Goal: Book appointment/travel/reservation

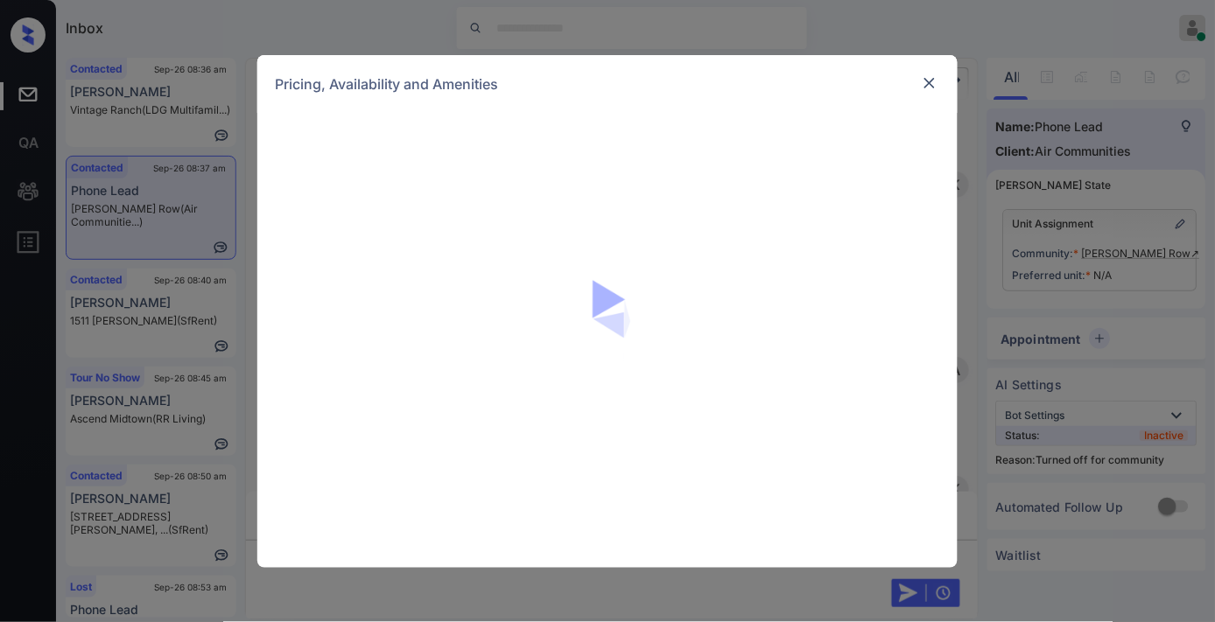
scroll to position [1515, 0]
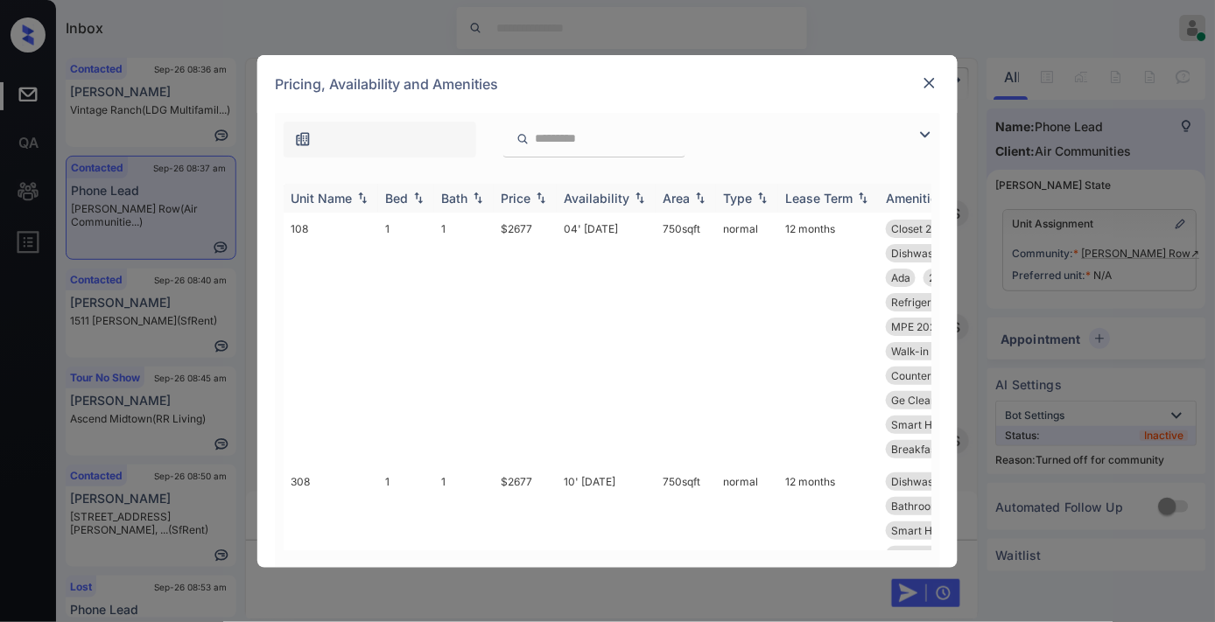
click at [499, 191] on th "Price" at bounding box center [525, 198] width 63 height 29
click at [529, 202] on div "Price" at bounding box center [516, 198] width 30 height 15
click at [532, 221] on td "$2677" at bounding box center [525, 339] width 63 height 253
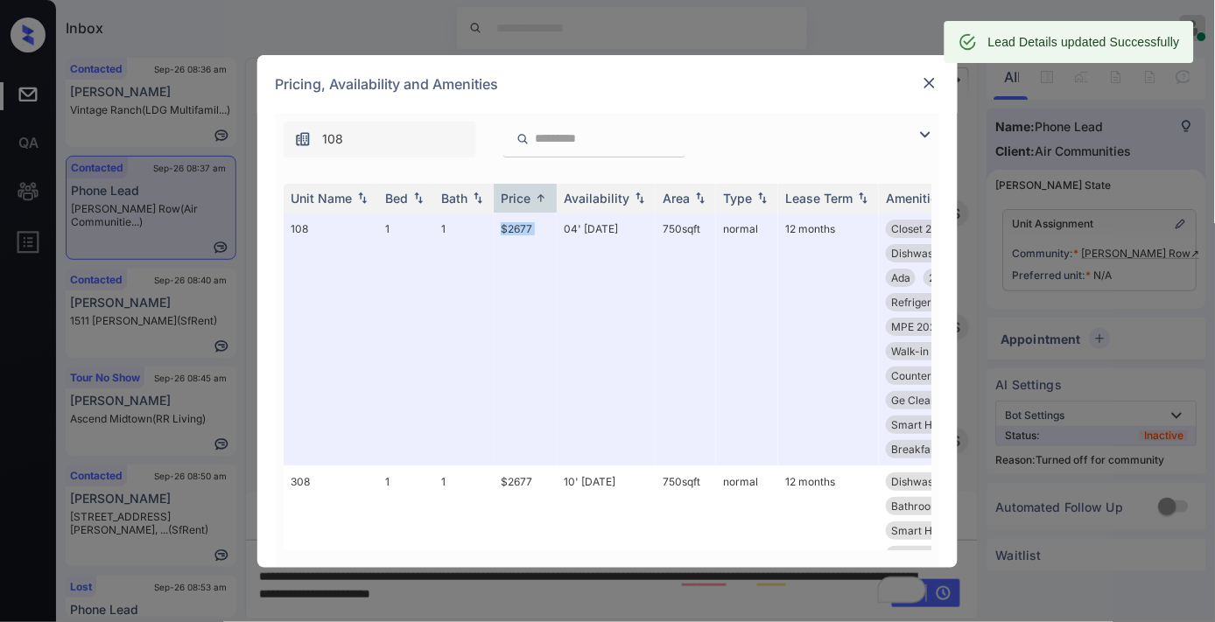
click at [932, 83] on img at bounding box center [930, 83] width 18 height 18
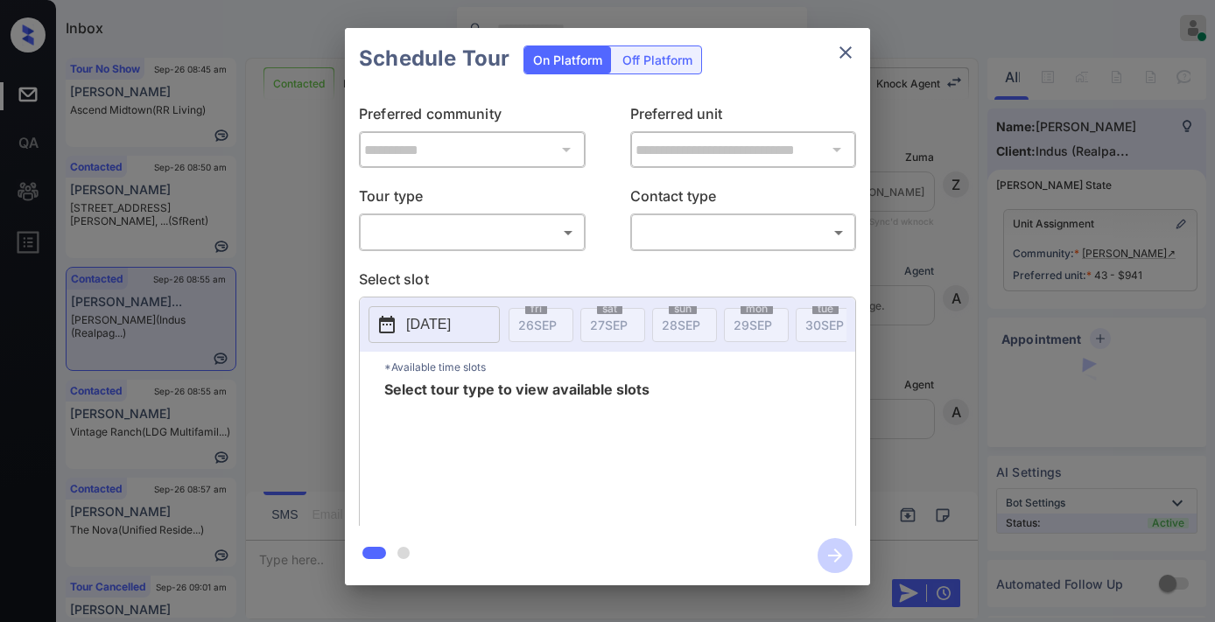
click at [512, 236] on body "Inbox [PERSON_NAME] Online Set yourself offline Set yourself on break Profile S…" at bounding box center [607, 311] width 1215 height 622
type input "********"
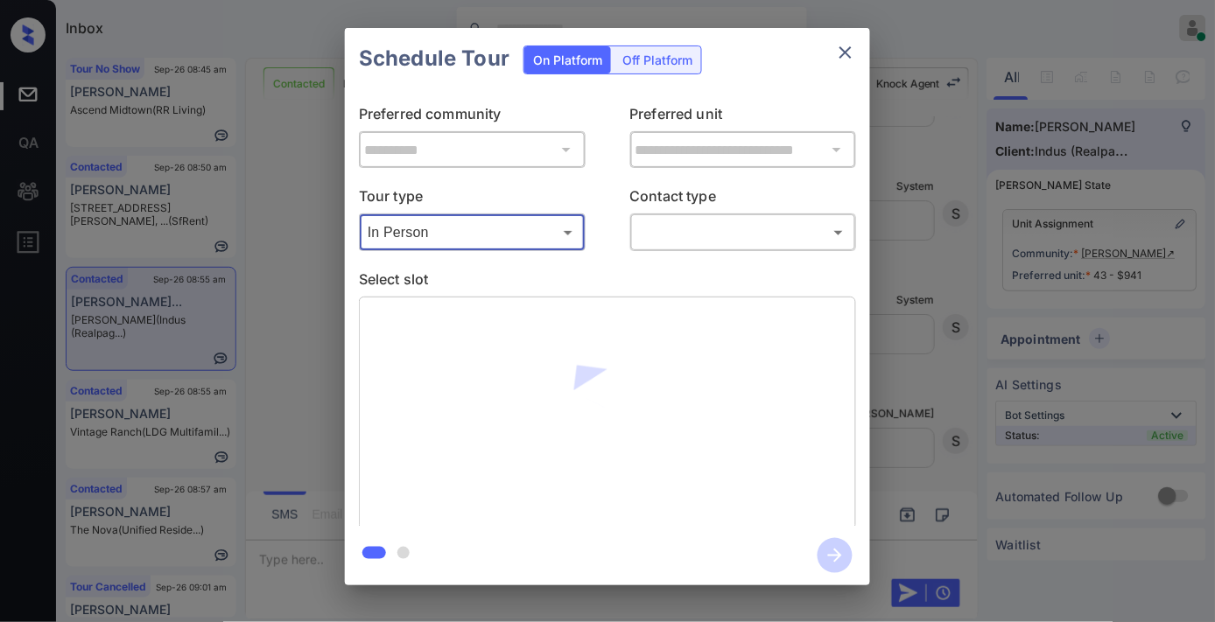
click at [675, 228] on body "Inbox Samantha Soliven Online Set yourself offline Set yourself on break Profil…" at bounding box center [607, 311] width 1215 height 622
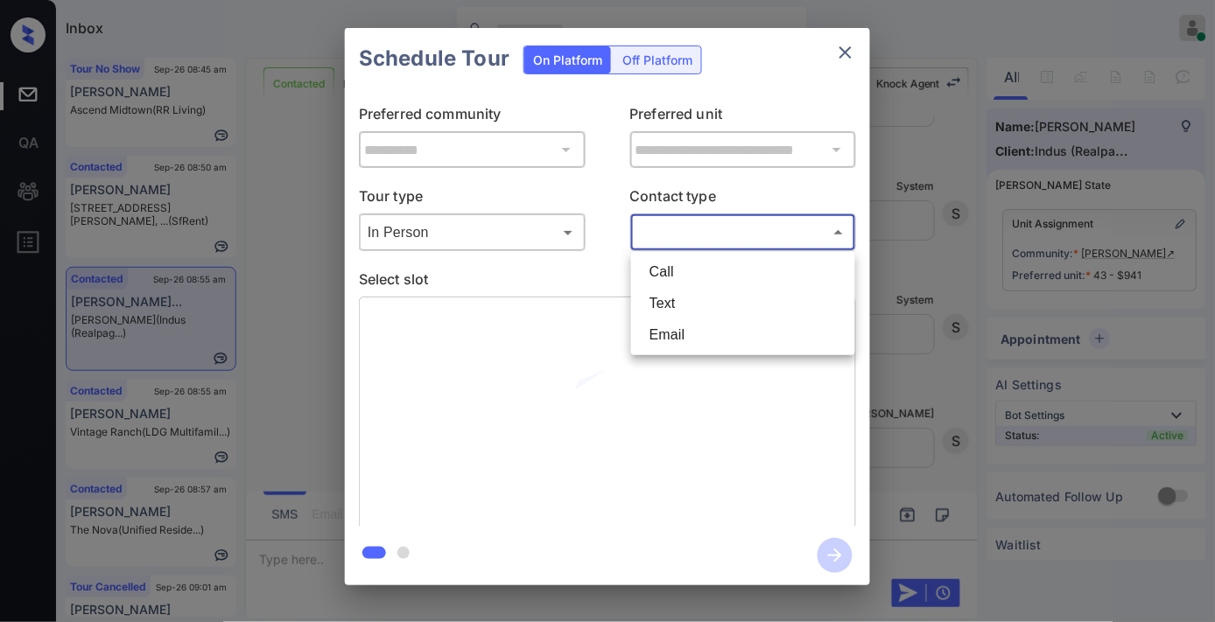
click at [690, 340] on li "Email" at bounding box center [743, 336] width 215 height 32
type input "*****"
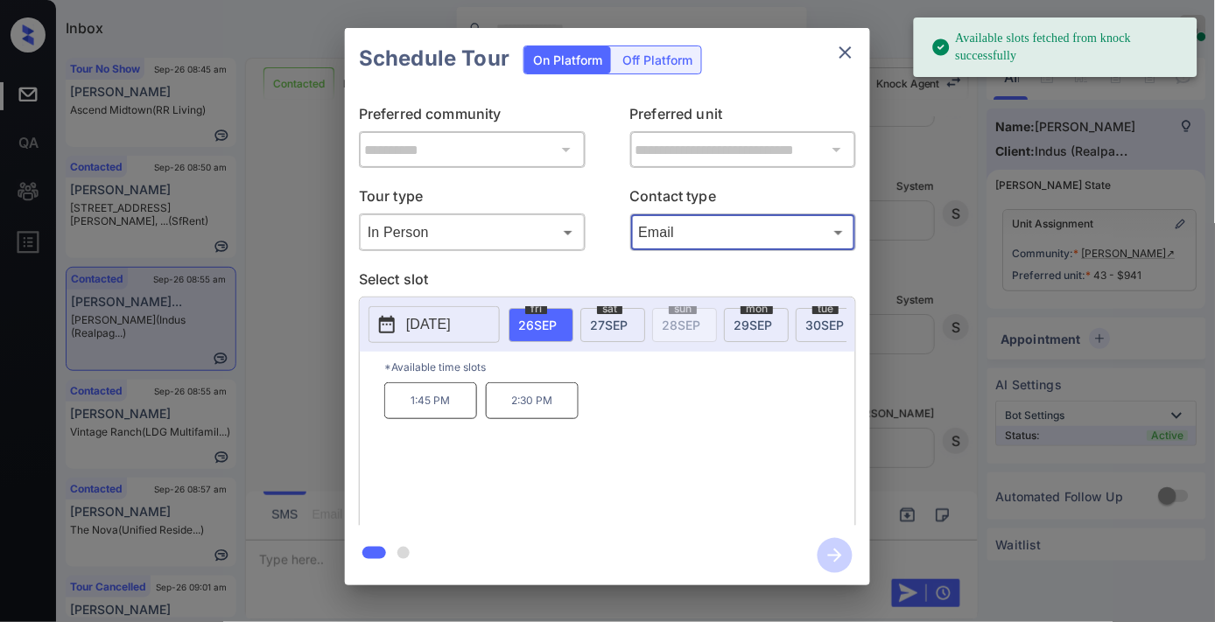
click at [601, 322] on span "27 SEP" at bounding box center [609, 325] width 38 height 15
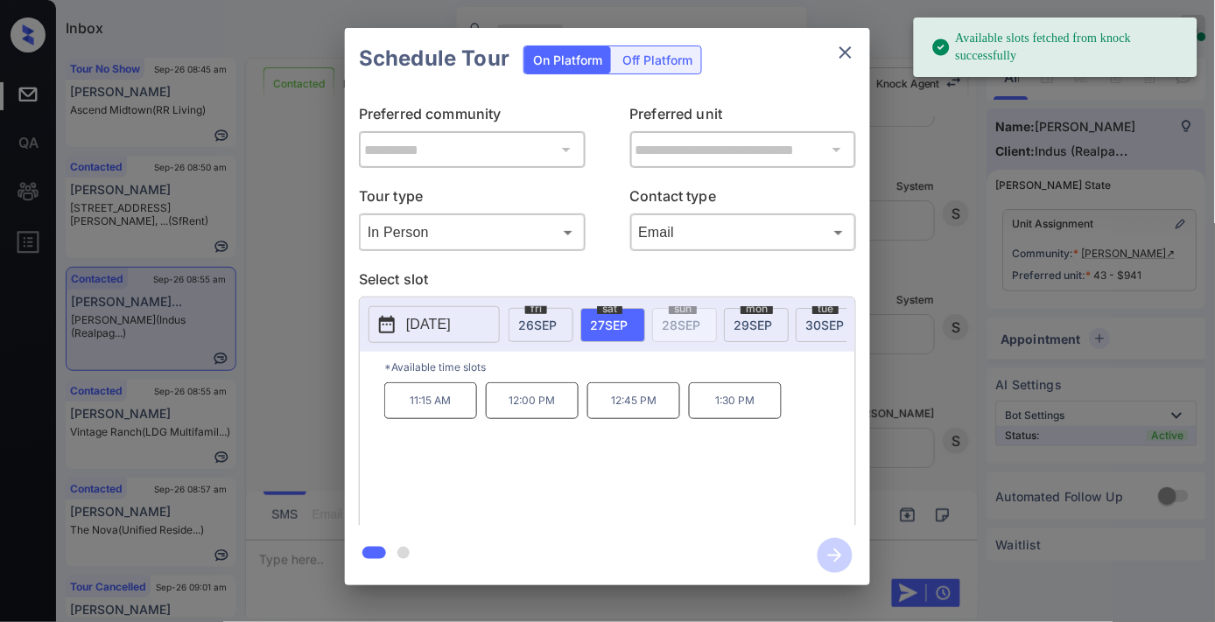
click at [537, 415] on p "12:00 PM" at bounding box center [532, 401] width 93 height 37
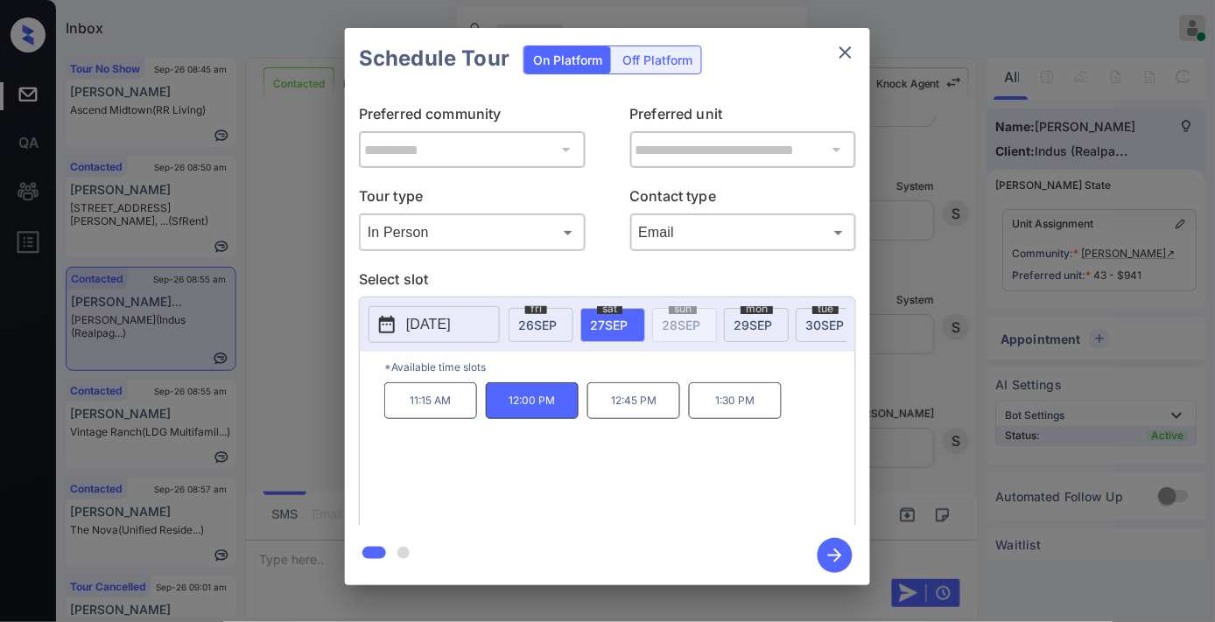
click at [846, 544] on icon "button" at bounding box center [835, 555] width 35 height 35
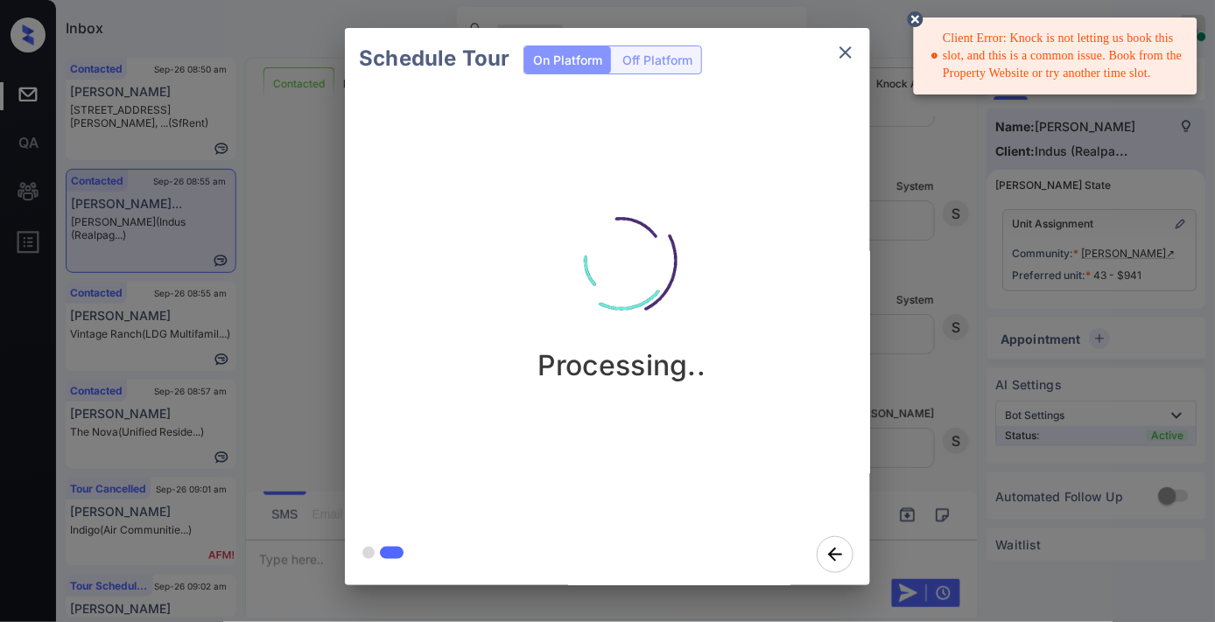
click at [841, 49] on icon "close" at bounding box center [845, 52] width 21 height 21
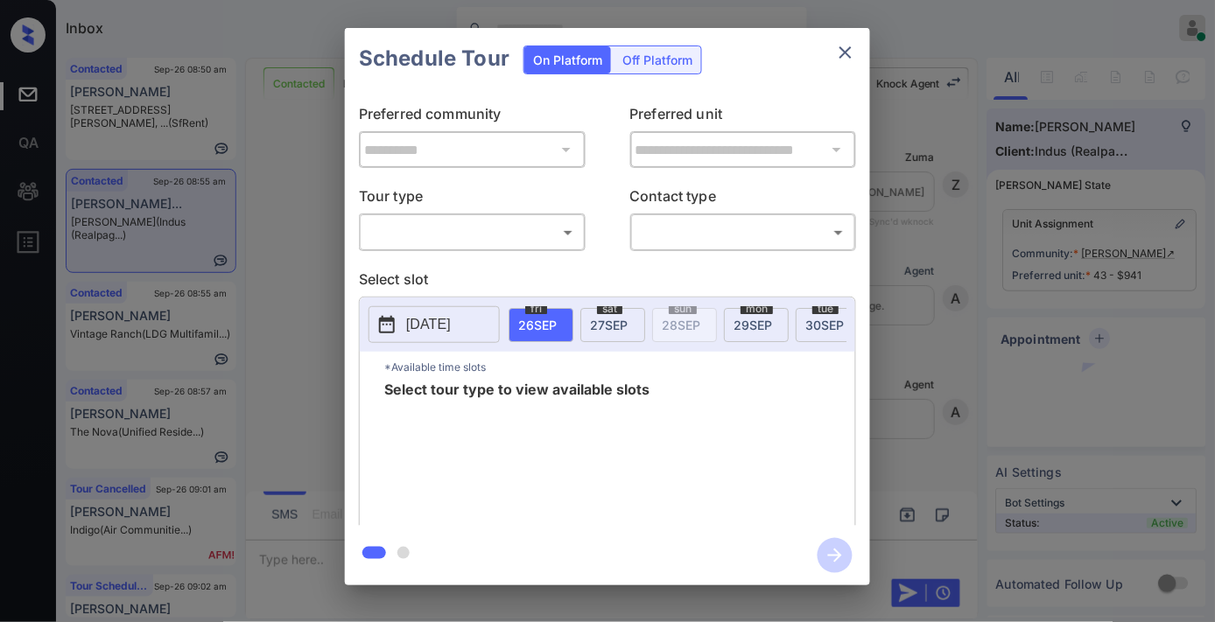
scroll to position [4139, 0]
click at [528, 233] on body "Inbox Samantha Soliven Online Set yourself offline Set yourself on break Profil…" at bounding box center [607, 311] width 1215 height 622
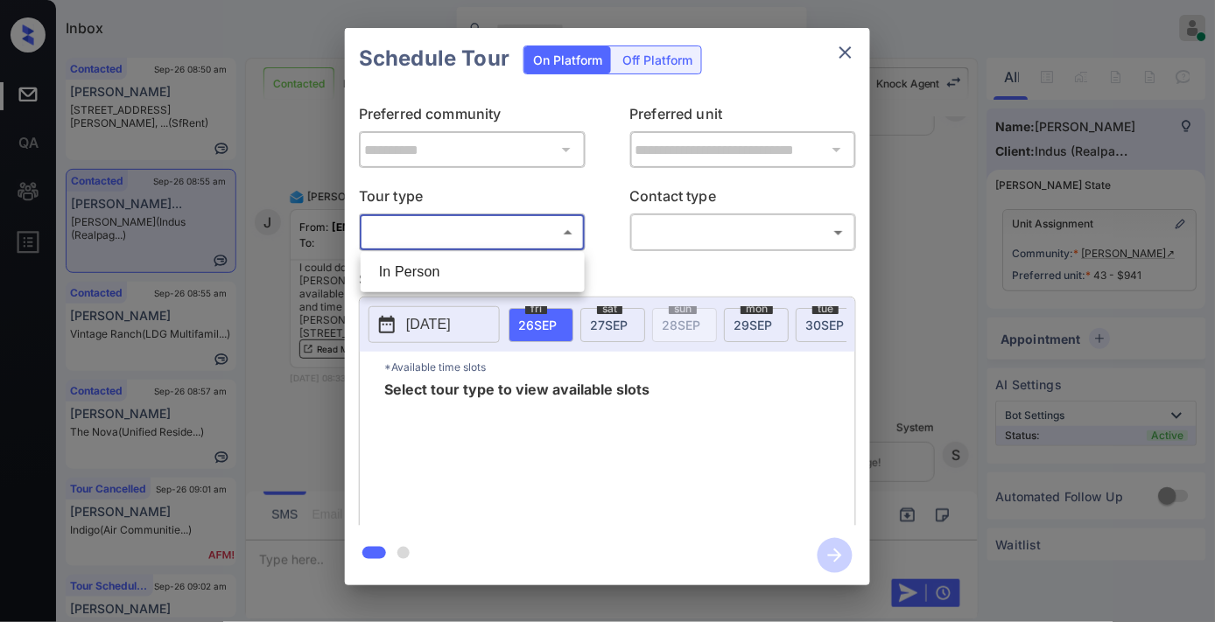
click at [504, 264] on li "In Person" at bounding box center [472, 273] width 215 height 32
type input "********"
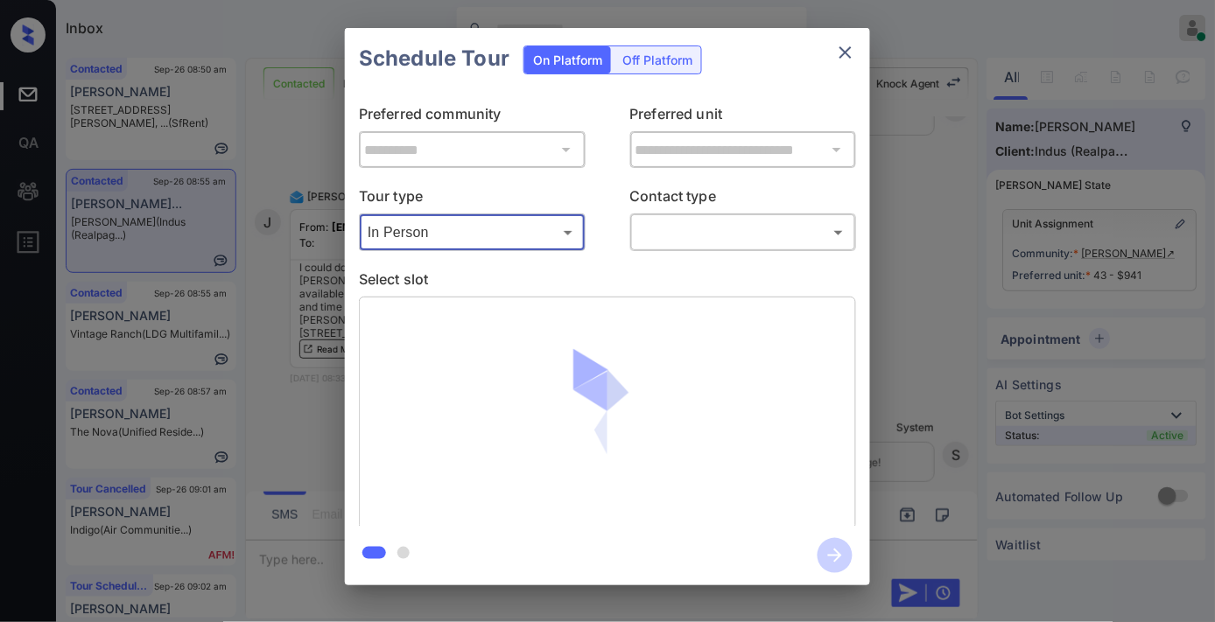
click at [721, 240] on body "Inbox Samantha Soliven Online Set yourself offline Set yourself on break Profil…" at bounding box center [607, 311] width 1215 height 622
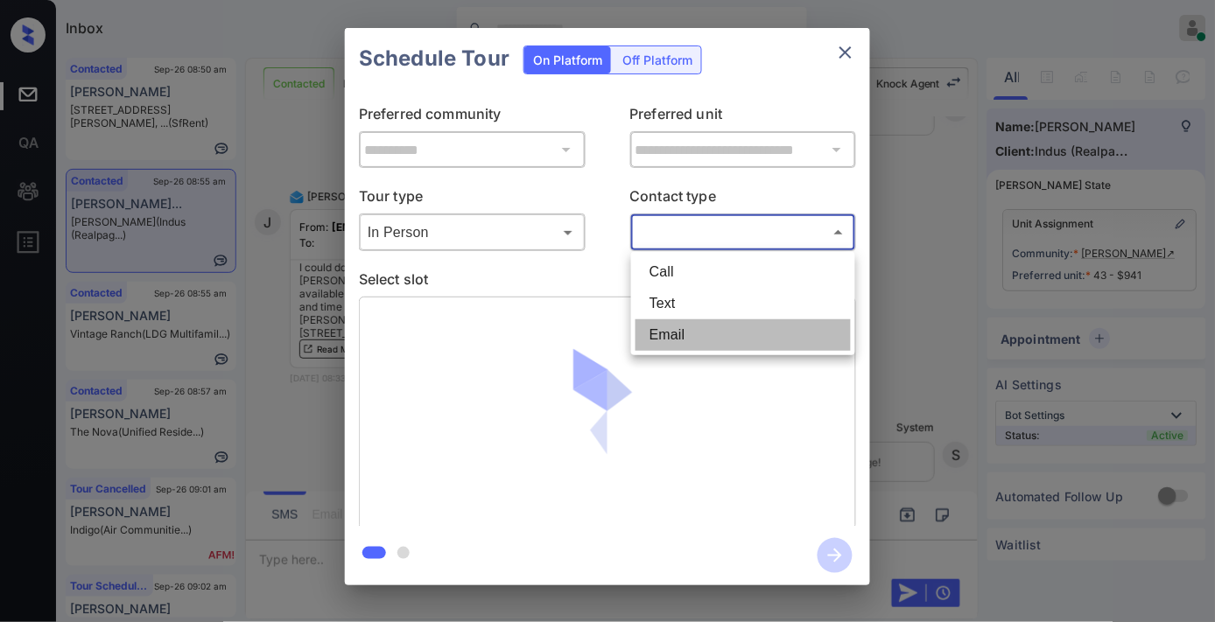
click at [693, 336] on li "Email" at bounding box center [743, 336] width 215 height 32
type input "*****"
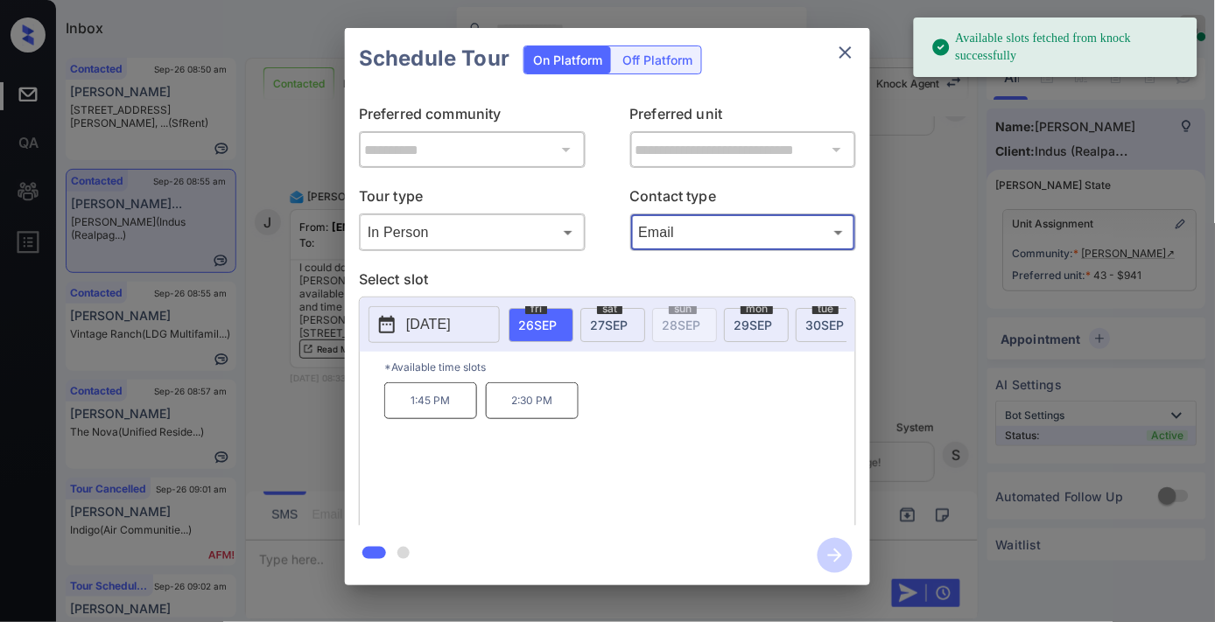
click at [609, 328] on span "27 SEP" at bounding box center [609, 325] width 38 height 15
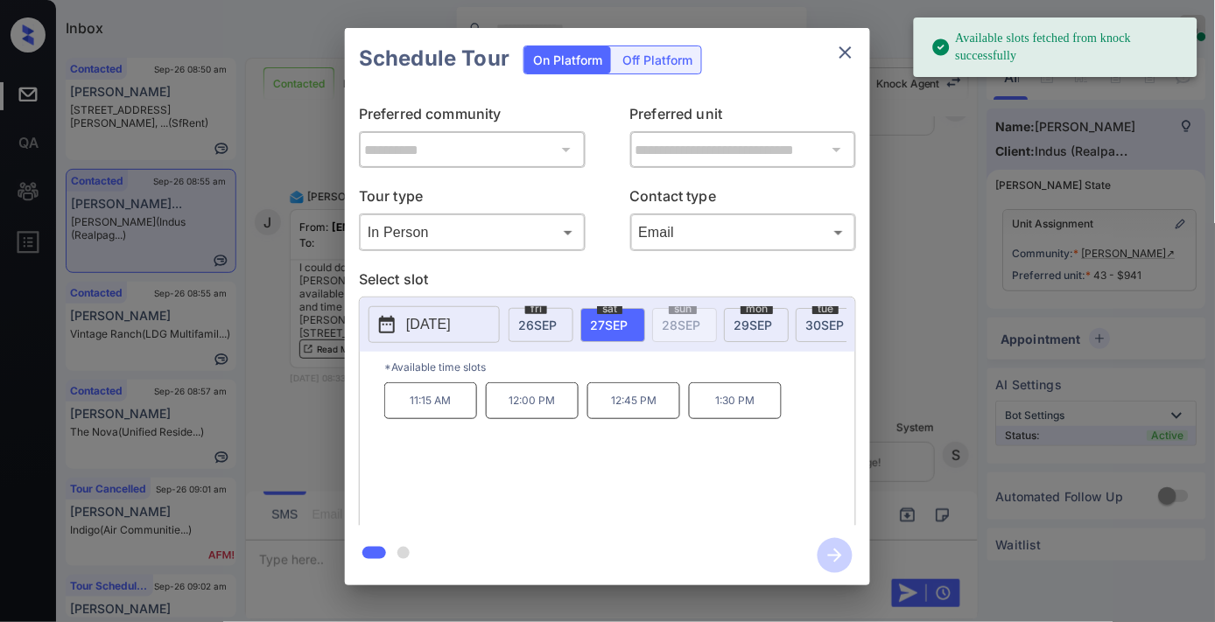
click at [459, 411] on p "11:15 AM" at bounding box center [430, 401] width 93 height 37
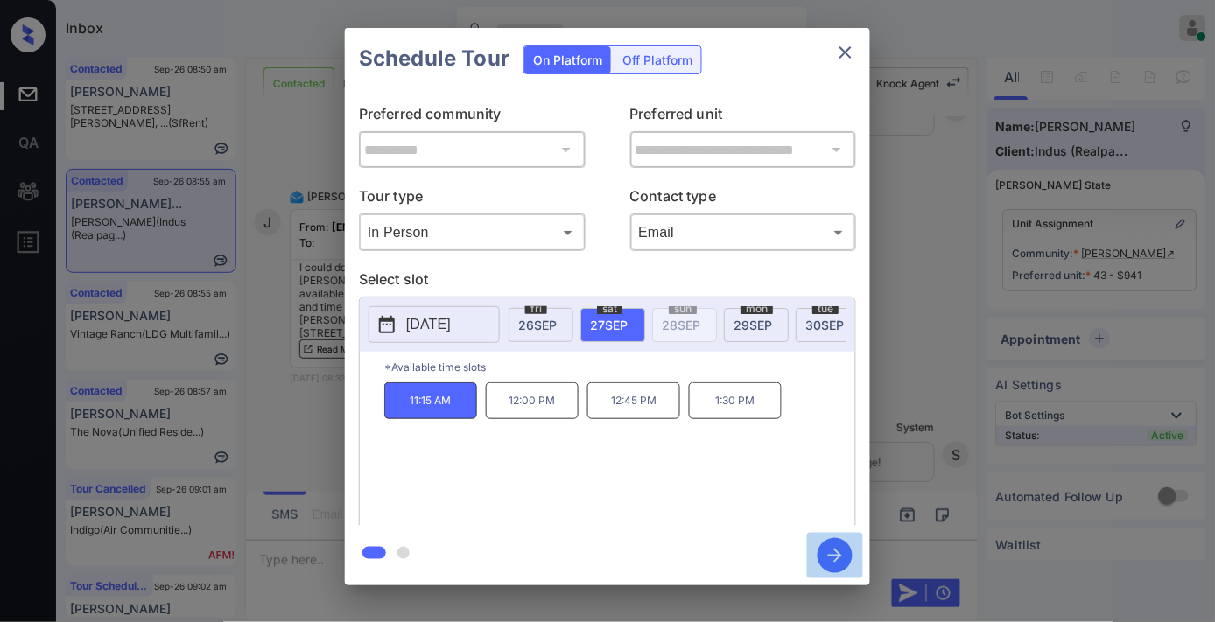
click at [819, 546] on icon "button" at bounding box center [835, 555] width 35 height 35
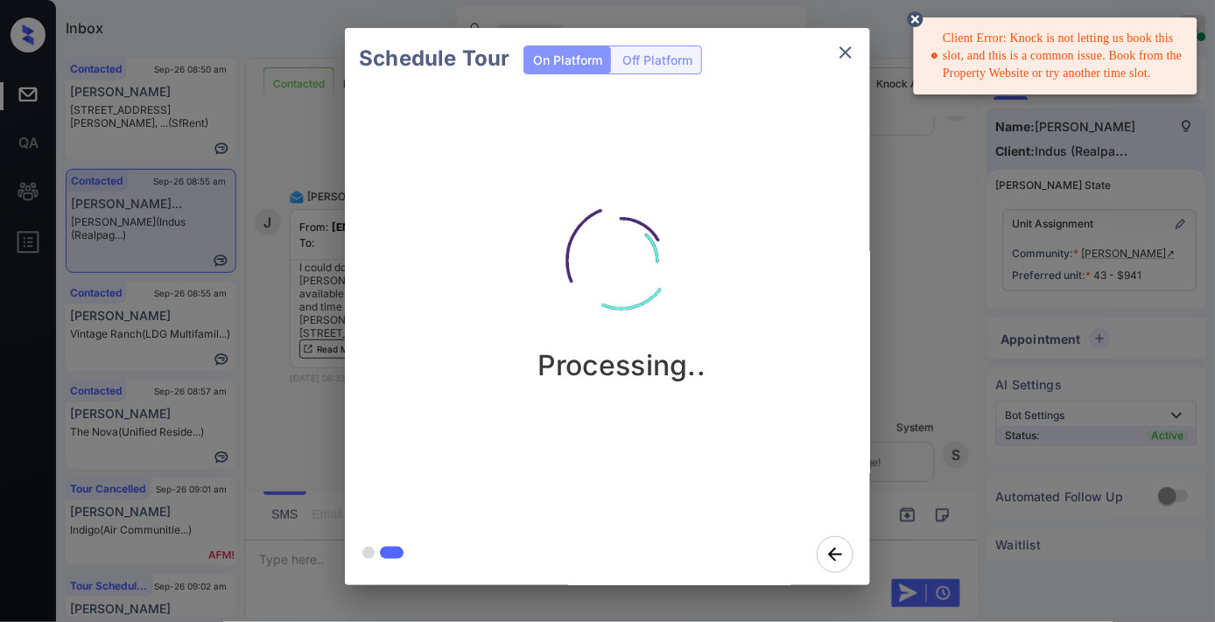
click at [852, 54] on icon "close" at bounding box center [845, 52] width 21 height 21
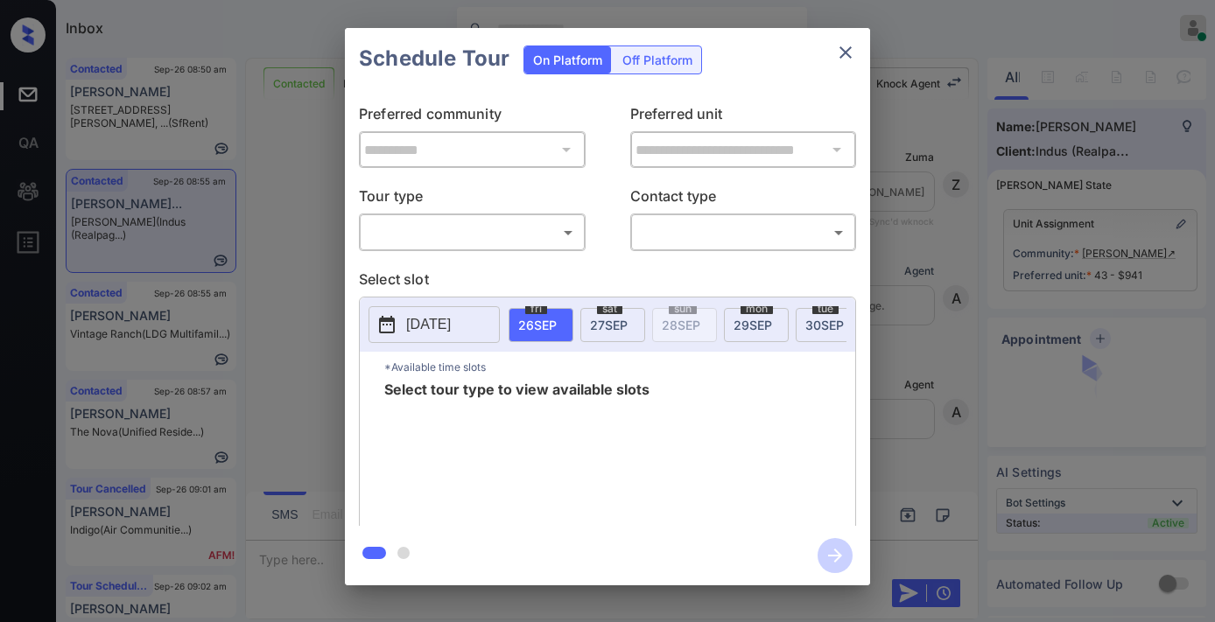
click at [468, 208] on p "Tour type" at bounding box center [472, 200] width 227 height 28
click at [458, 226] on body "Inbox Samantha Soliven Online Set yourself offline Set yourself on break Profil…" at bounding box center [607, 311] width 1215 height 622
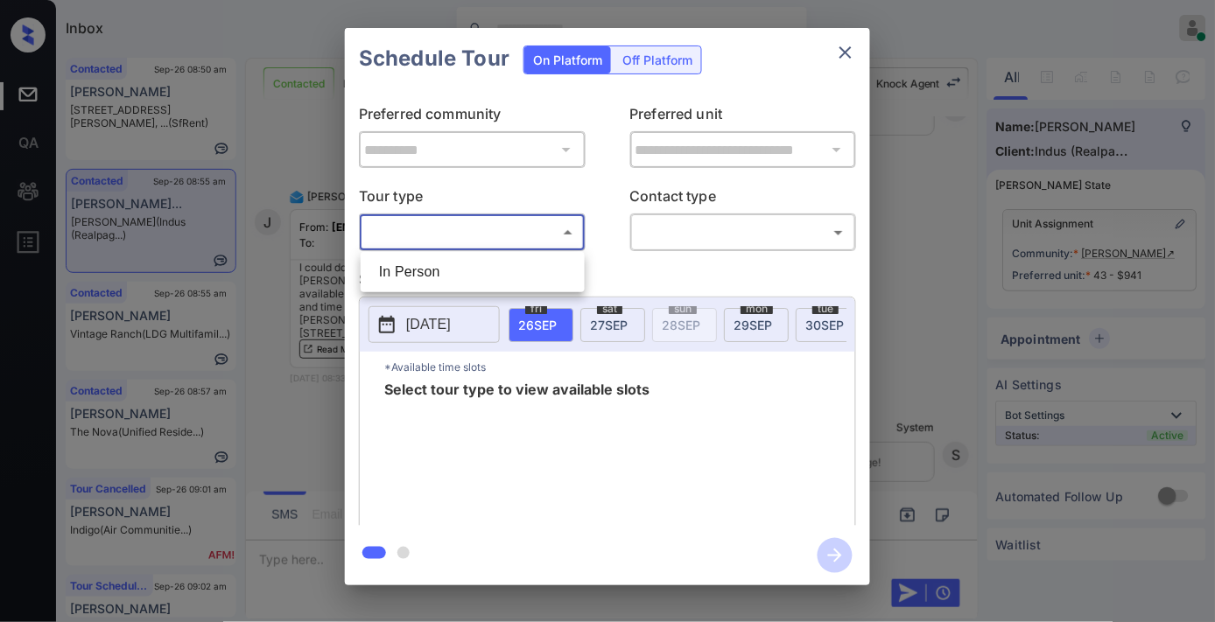
click at [458, 248] on div at bounding box center [607, 311] width 1215 height 622
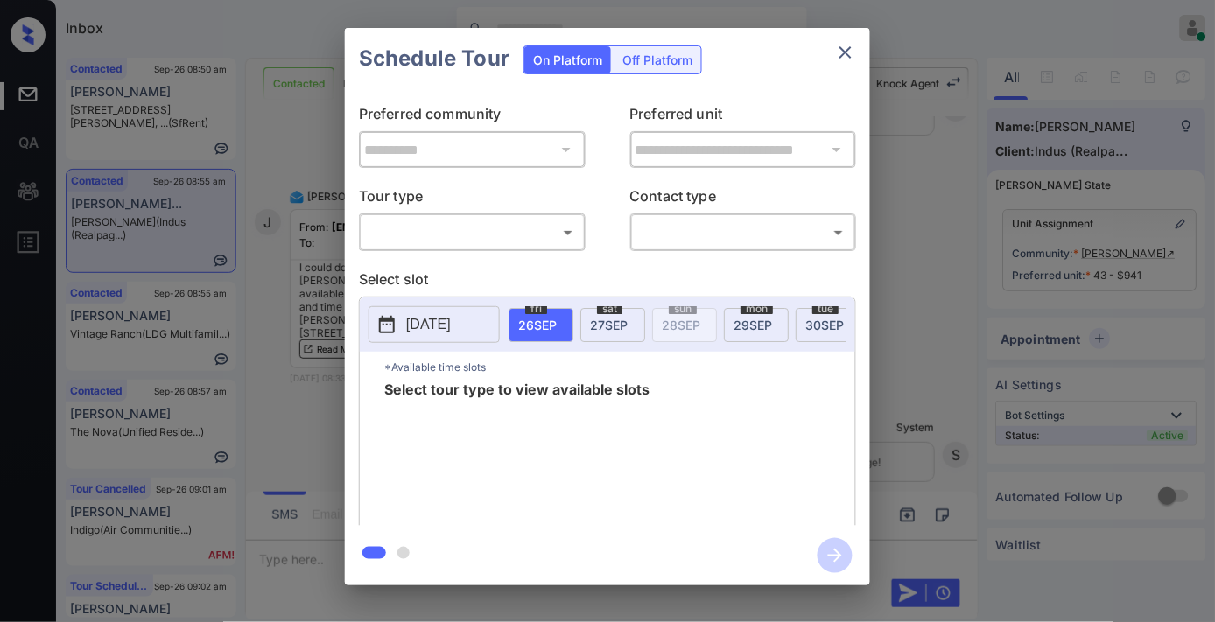
click at [492, 214] on div "​ ​" at bounding box center [472, 233] width 227 height 38
click at [494, 250] on div "​ ​" at bounding box center [472, 233] width 227 height 38
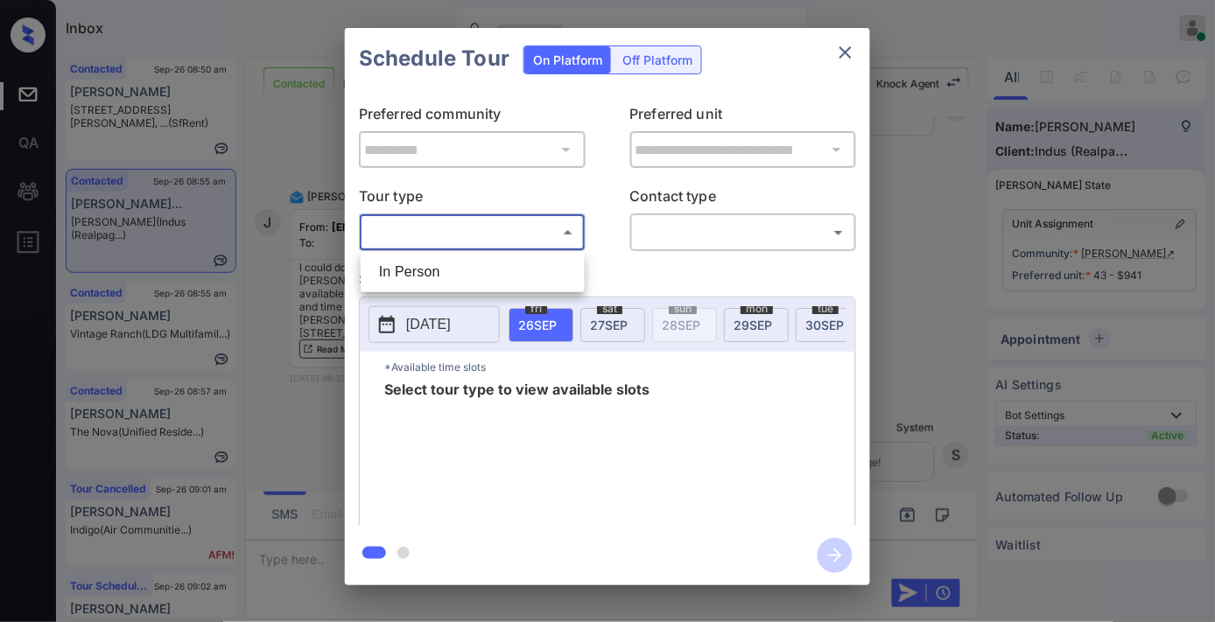
click at [492, 224] on body "Inbox Samantha Soliven Online Set yourself offline Set yourself on break Profil…" at bounding box center [607, 311] width 1215 height 622
click at [486, 267] on li "In Person" at bounding box center [472, 273] width 215 height 32
type input "********"
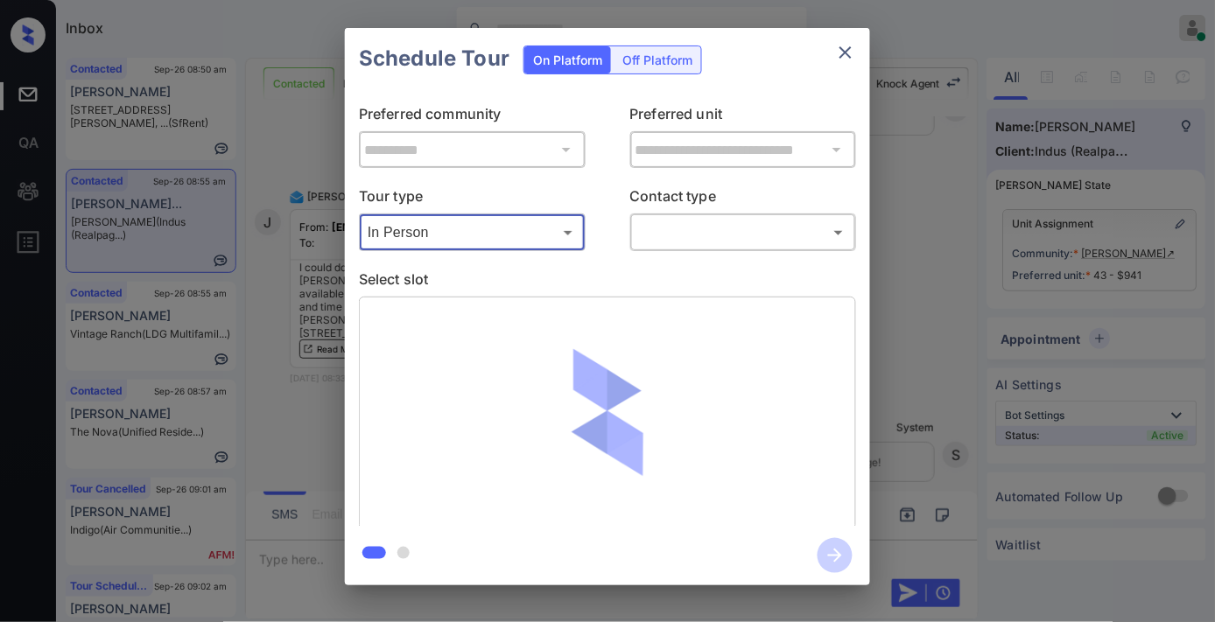
click at [700, 228] on body "Inbox Samantha Soliven Online Set yourself offline Set yourself on break Profil…" at bounding box center [607, 311] width 1215 height 622
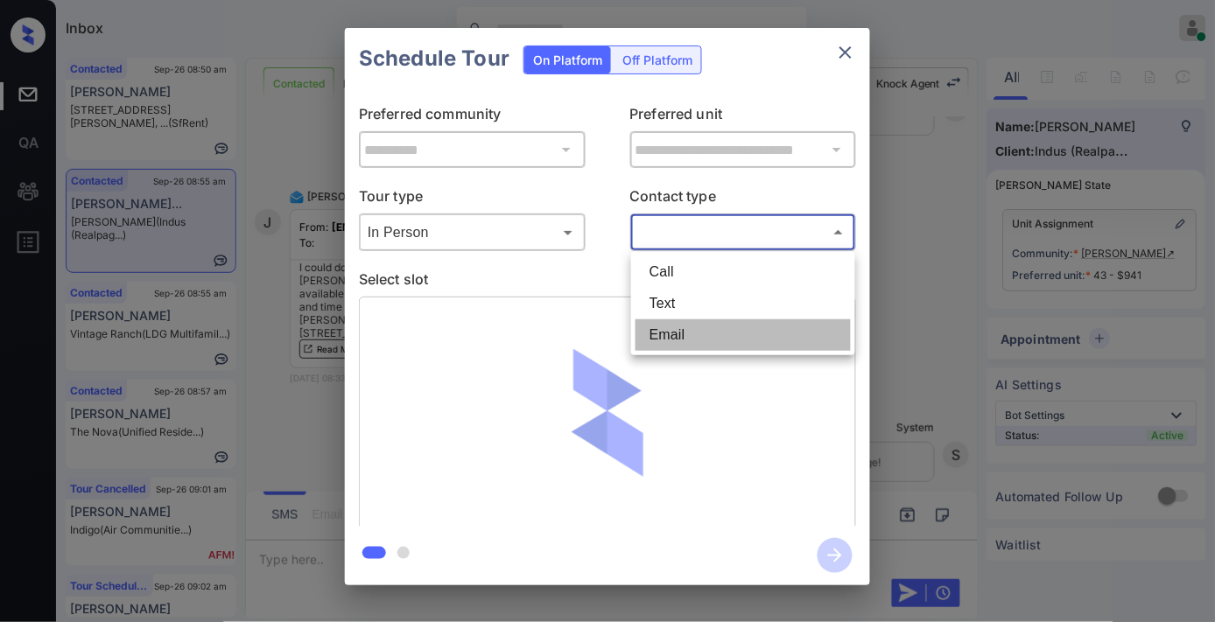
click at [697, 330] on li "Email" at bounding box center [743, 336] width 215 height 32
type input "*****"
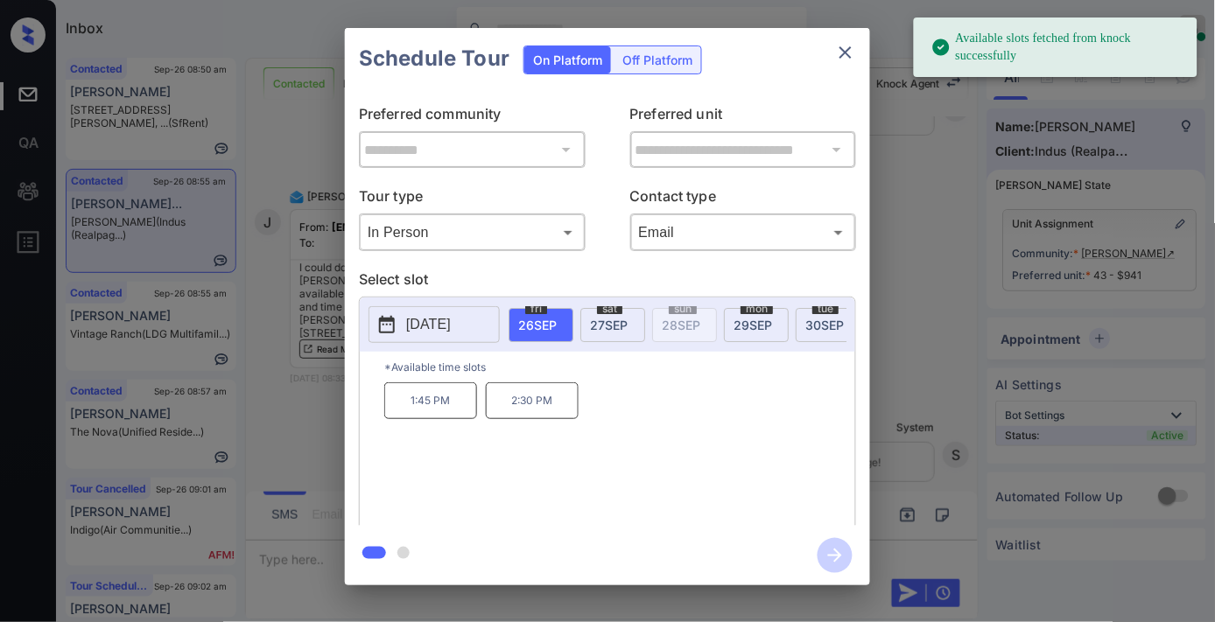
click at [598, 319] on span "[DATE]" at bounding box center [609, 325] width 38 height 15
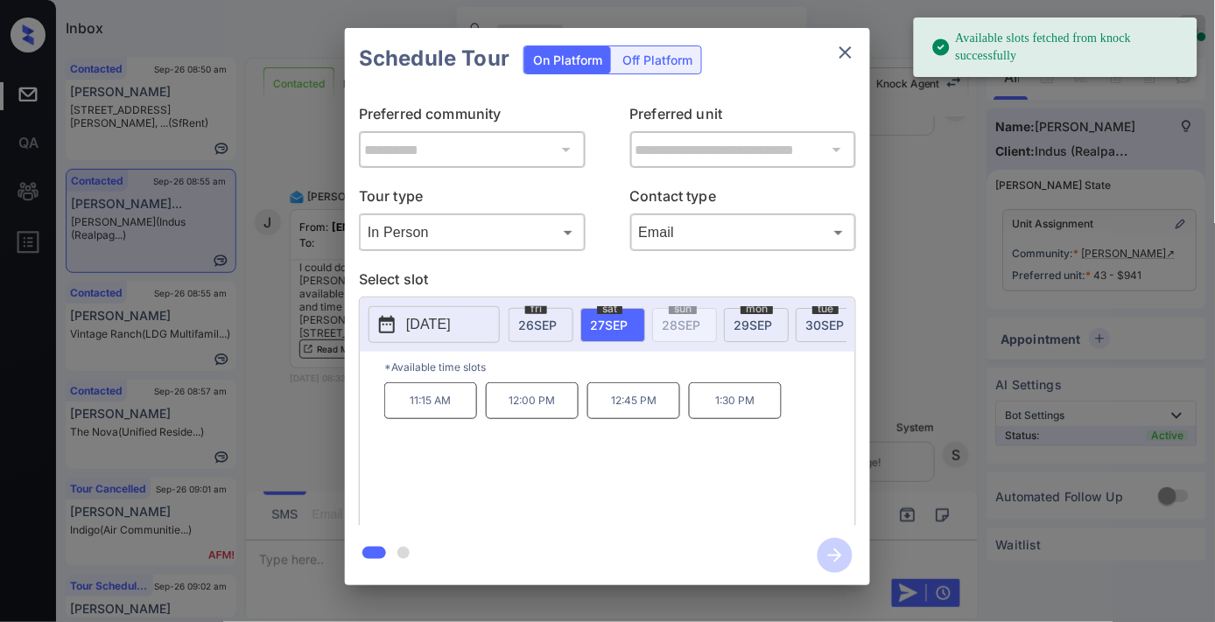
click at [657, 419] on p "12:45 PM" at bounding box center [633, 401] width 93 height 37
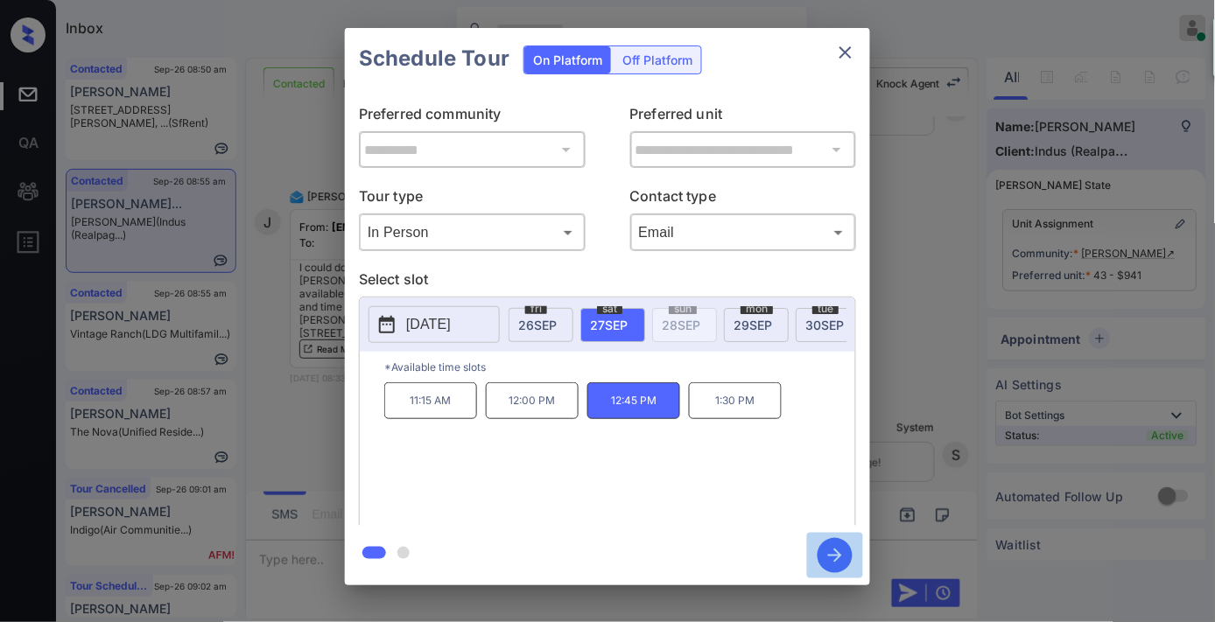
click at [832, 554] on icon "button" at bounding box center [835, 555] width 35 height 35
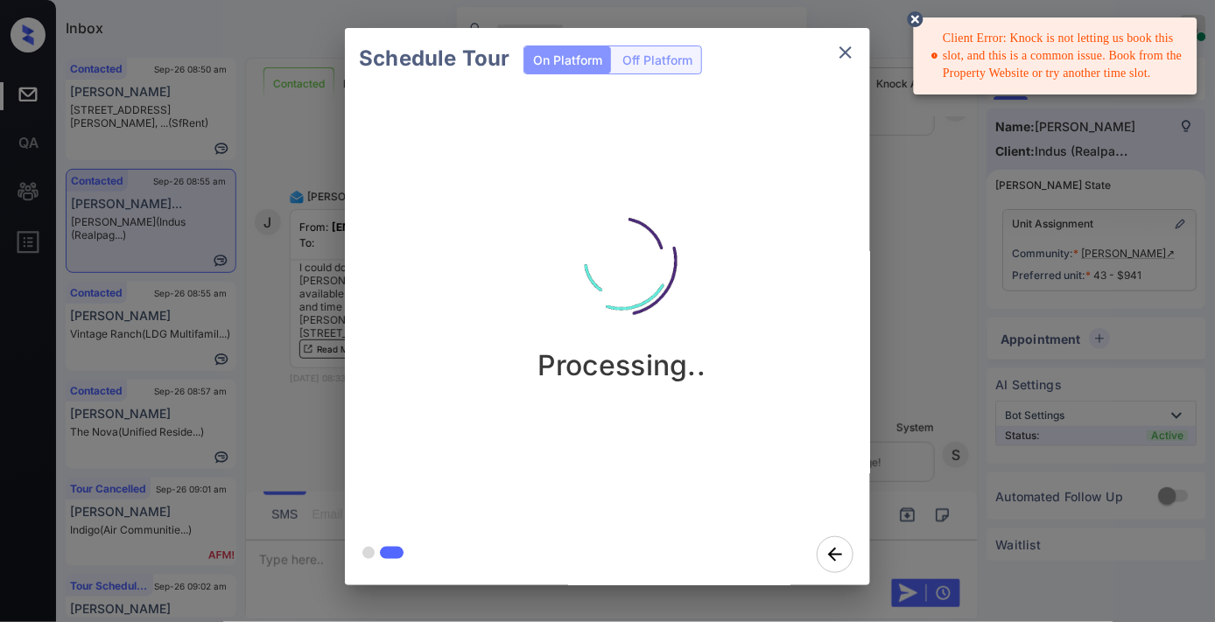
click at [841, 51] on icon "close" at bounding box center [845, 52] width 21 height 21
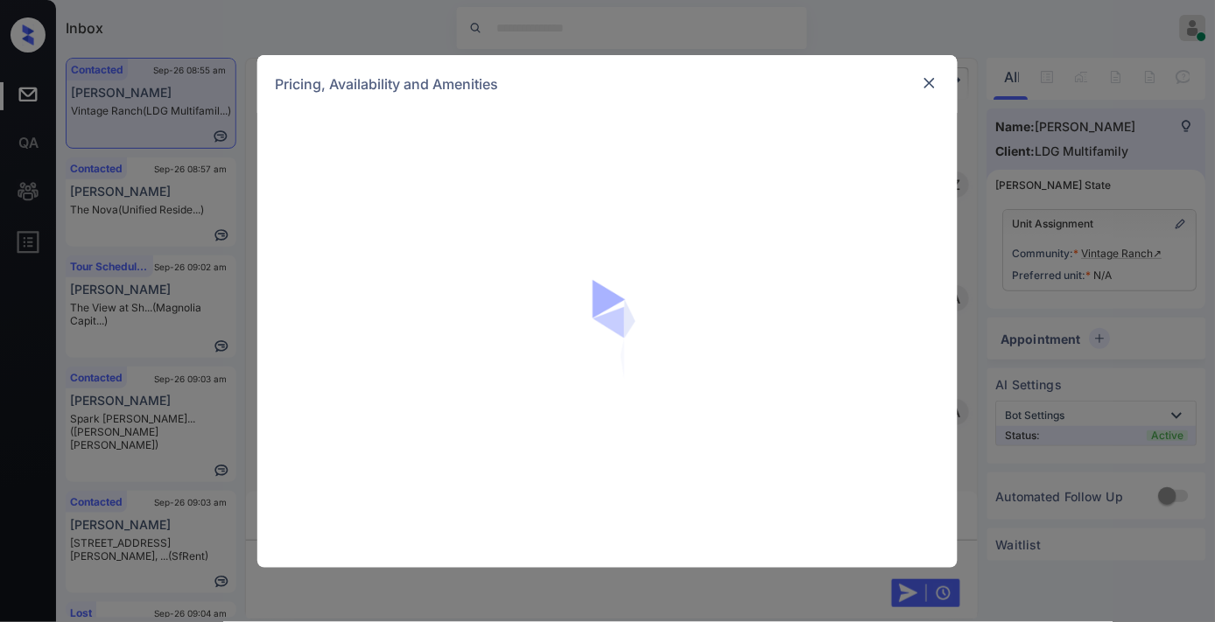
scroll to position [4022, 0]
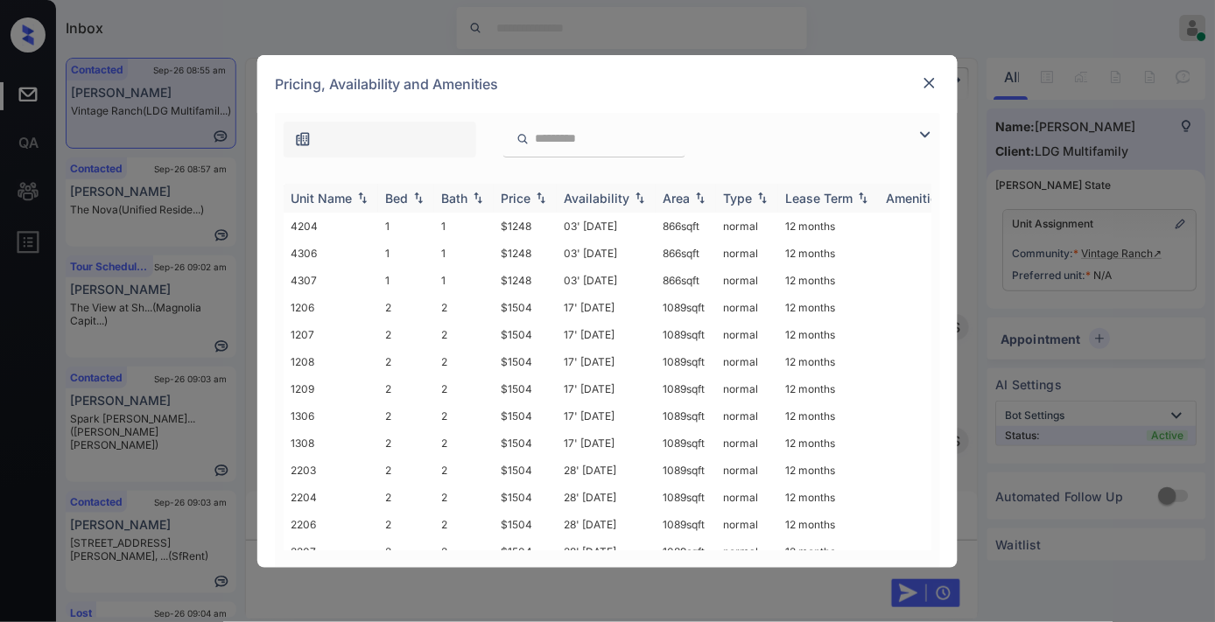
click at [531, 198] on div "Price" at bounding box center [516, 198] width 30 height 15
click at [517, 221] on td "$1248" at bounding box center [525, 226] width 63 height 27
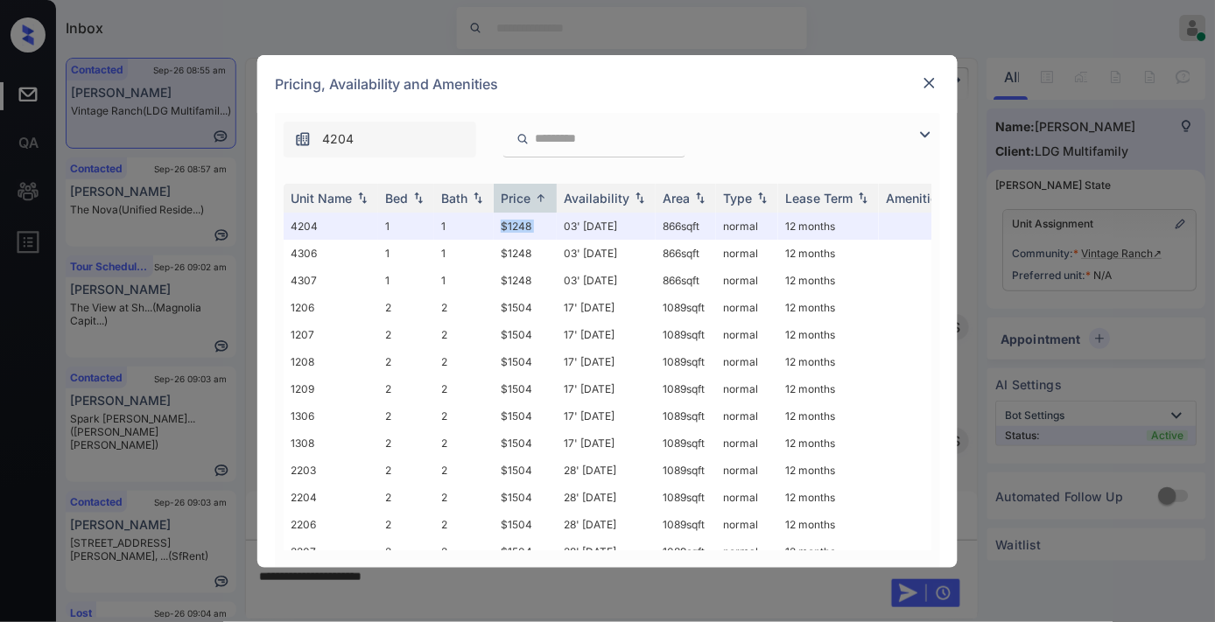
click at [929, 82] on img at bounding box center [930, 83] width 18 height 18
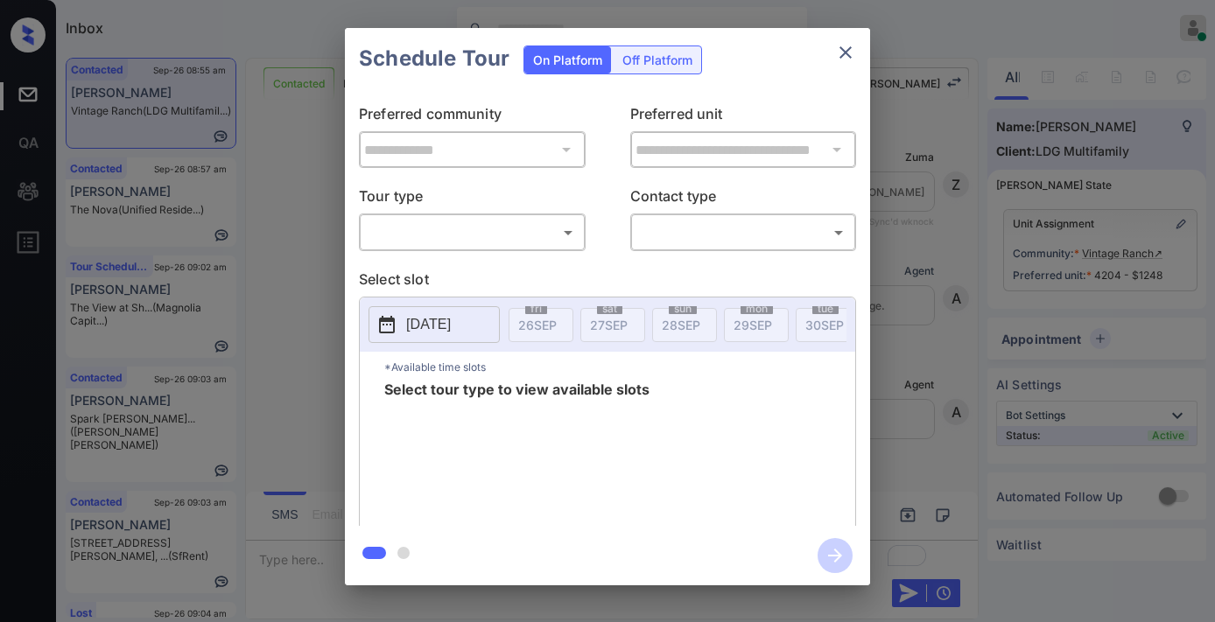
click at [524, 233] on body "Inbox [PERSON_NAME] Online Set yourself offline Set yourself on break Profile S…" at bounding box center [607, 311] width 1215 height 622
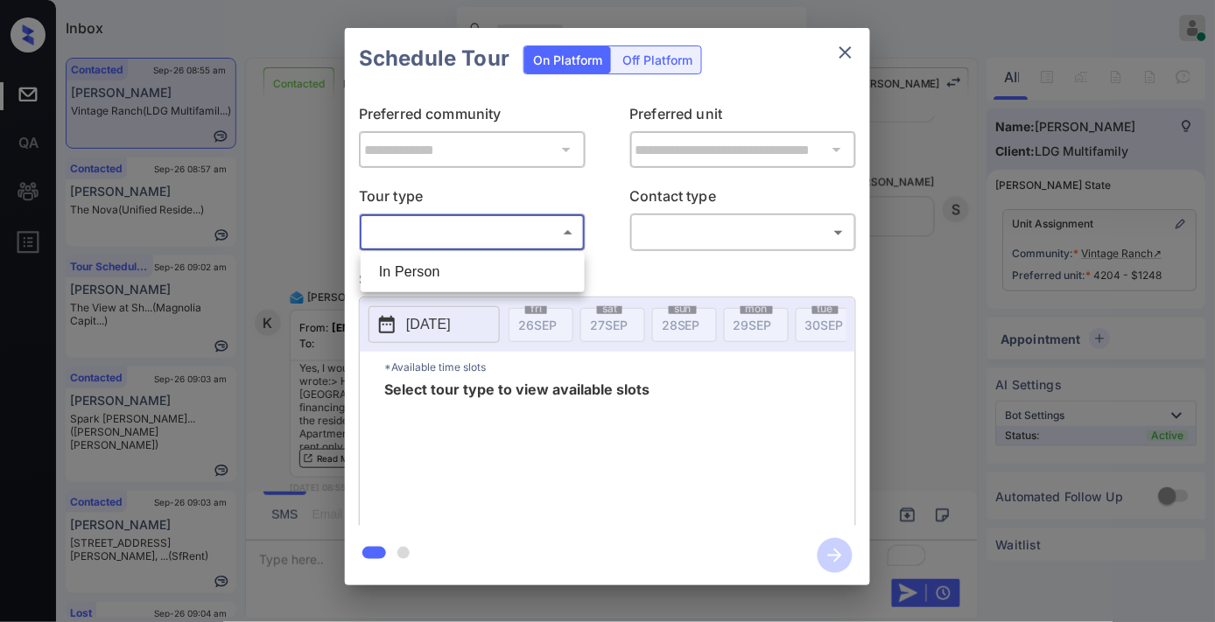
click at [513, 282] on li "In Person" at bounding box center [472, 273] width 215 height 32
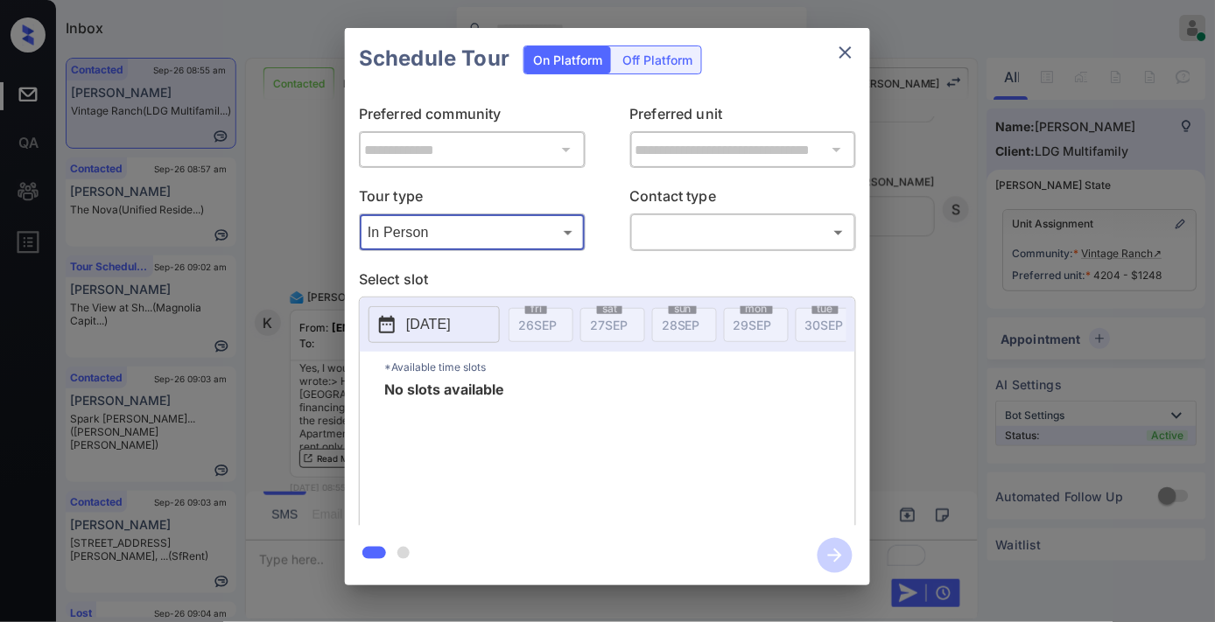
type input "********"
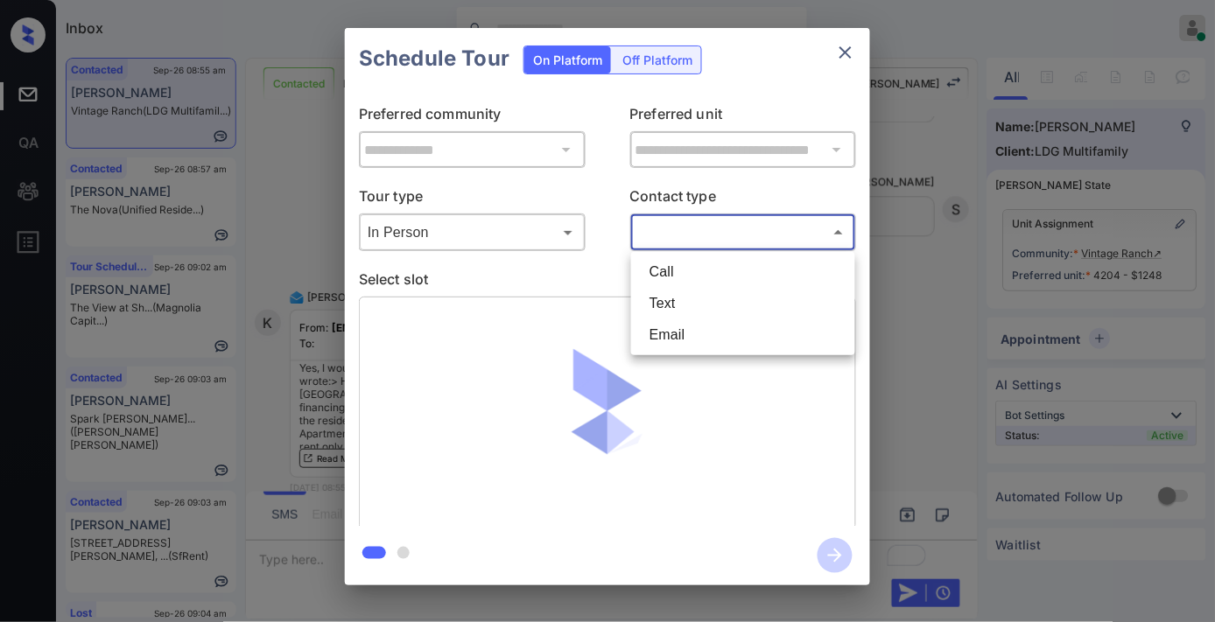
click at [684, 228] on body "Inbox Samantha Soliven Online Set yourself offline Set yourself on break Profil…" at bounding box center [607, 311] width 1215 height 622
click at [706, 331] on li "Email" at bounding box center [743, 336] width 215 height 32
type input "*****"
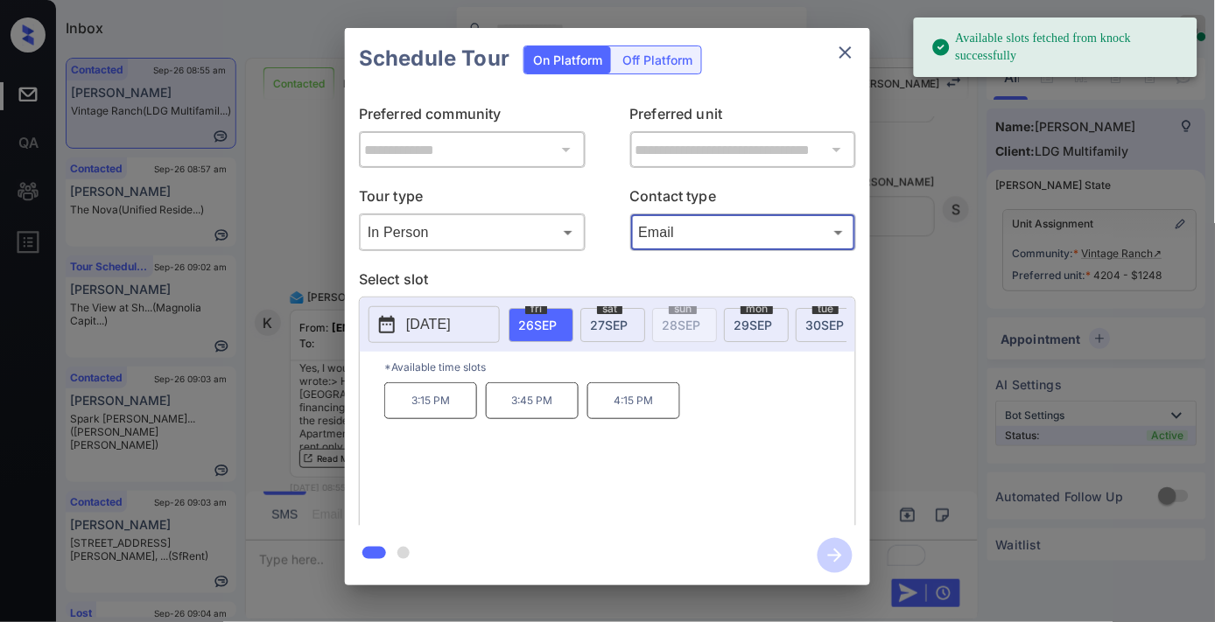
click at [804, 325] on div "tue 30 SEP" at bounding box center [828, 325] width 65 height 34
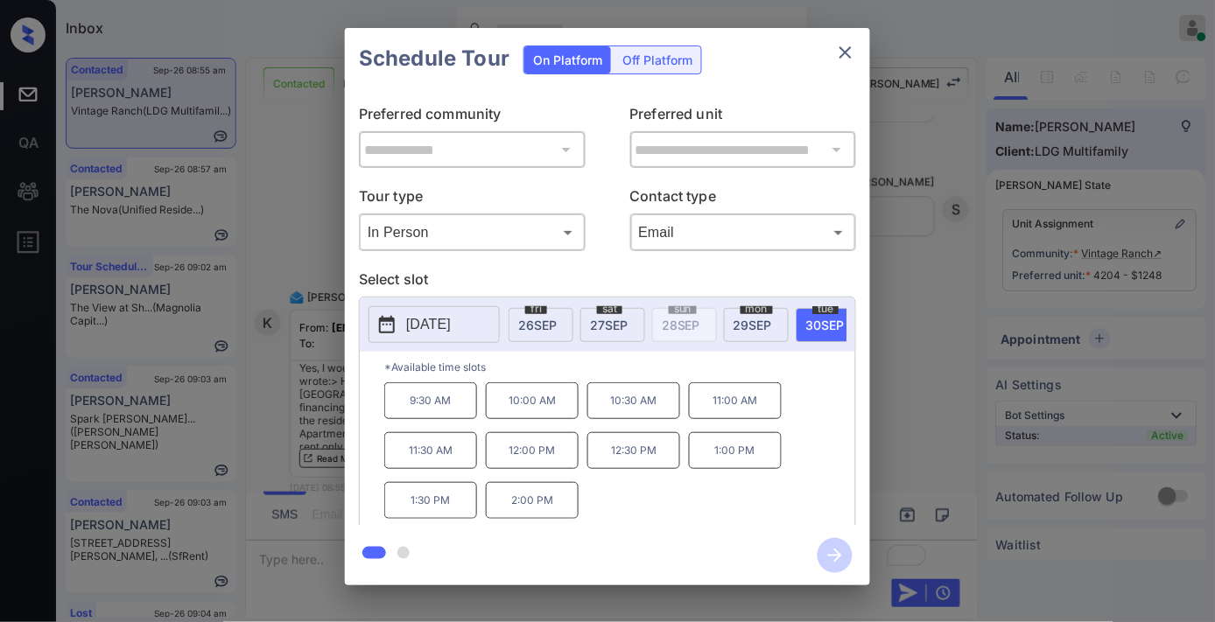
click at [744, 467] on p "1:00 PM" at bounding box center [735, 450] width 93 height 37
click at [838, 569] on icon "button" at bounding box center [835, 555] width 35 height 35
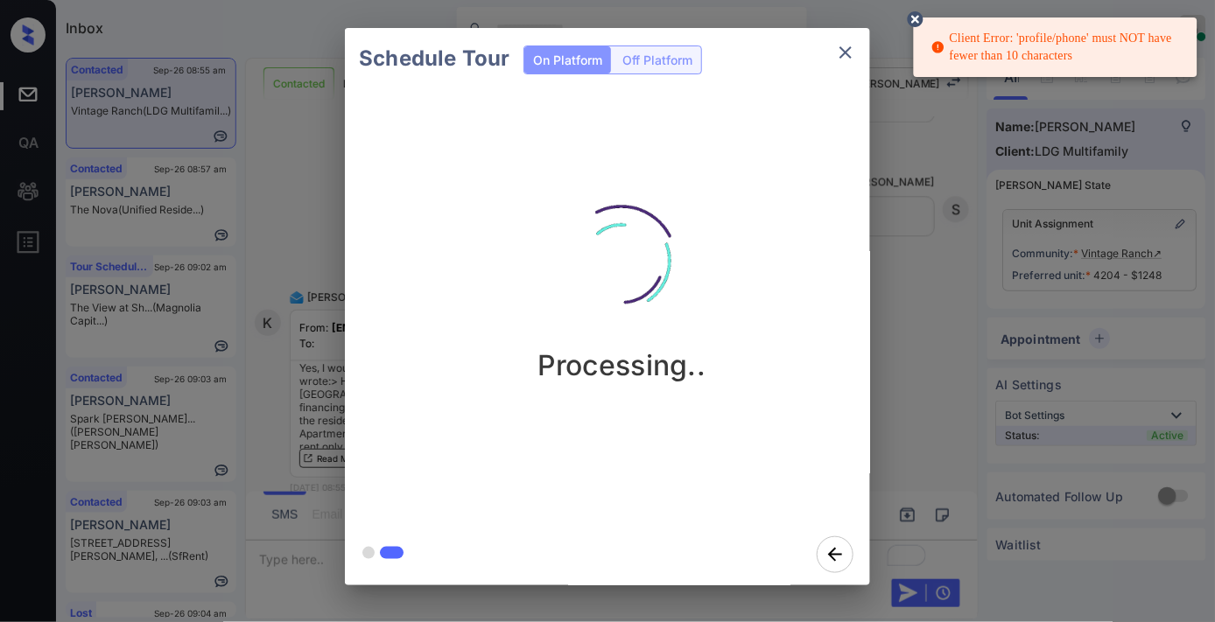
click at [839, 42] on icon "close" at bounding box center [845, 52] width 21 height 21
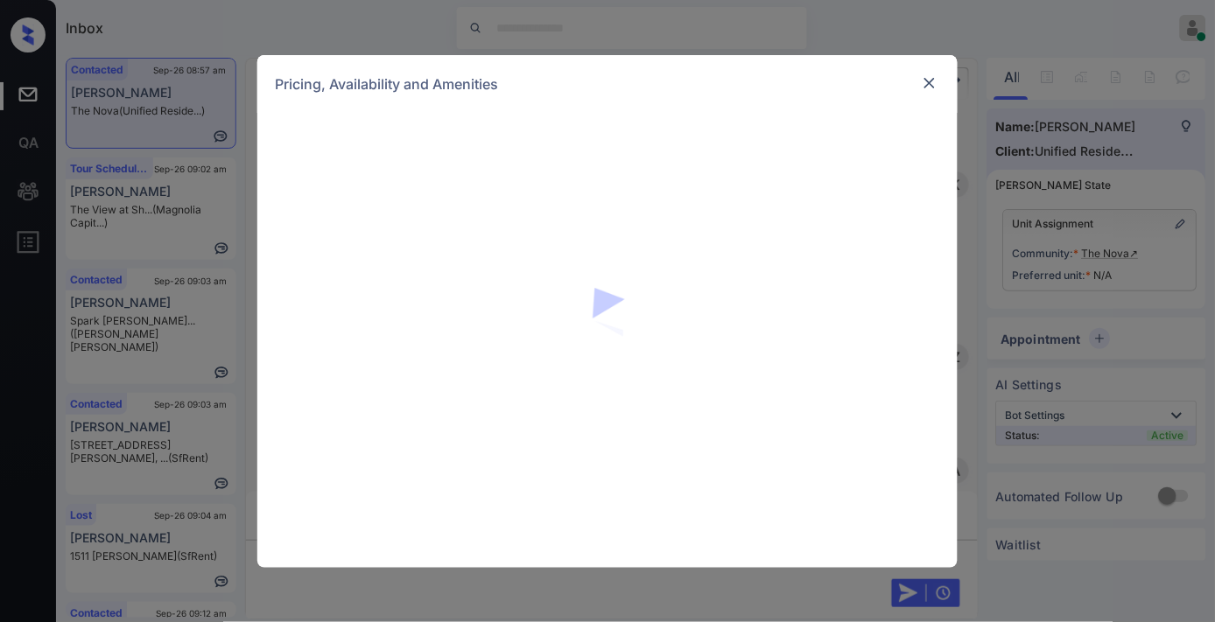
scroll to position [1332, 0]
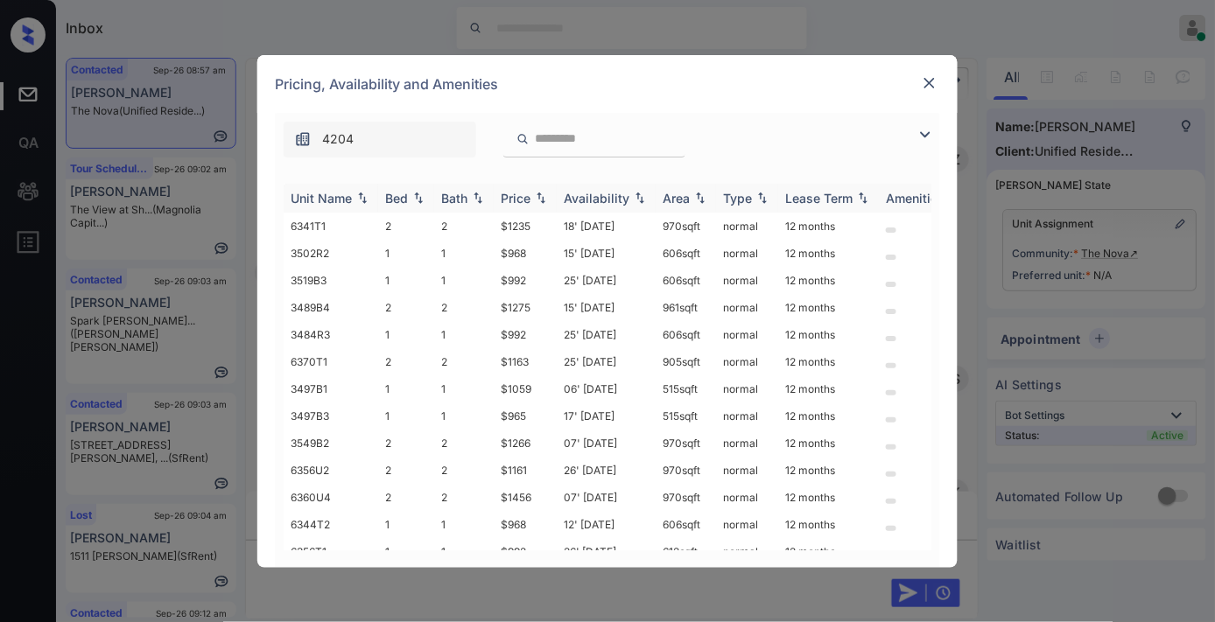
click at [519, 203] on div "Price" at bounding box center [516, 198] width 30 height 15
drag, startPoint x: 532, startPoint y: 224, endPoint x: 484, endPoint y: 219, distance: 48.4
click at [484, 219] on tr "6346T3 1 1 $836 15' [DATE] 515 sqft normal 12 months" at bounding box center [741, 226] width 915 height 27
copy tr "$836"
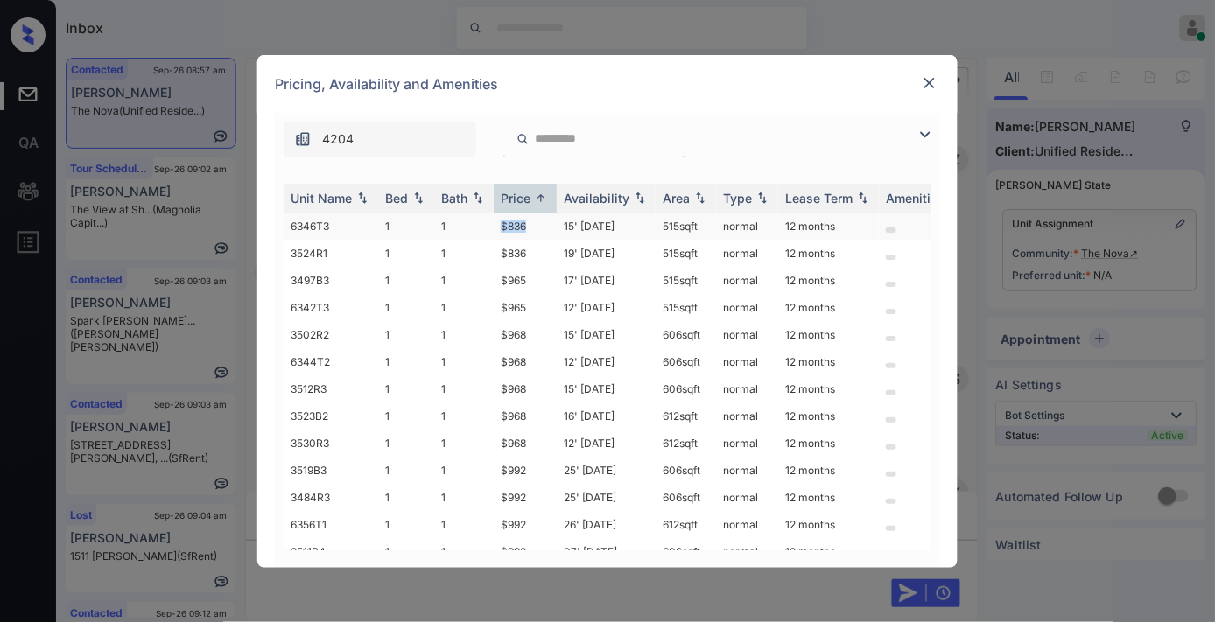
click at [544, 225] on td "$836" at bounding box center [525, 226] width 63 height 27
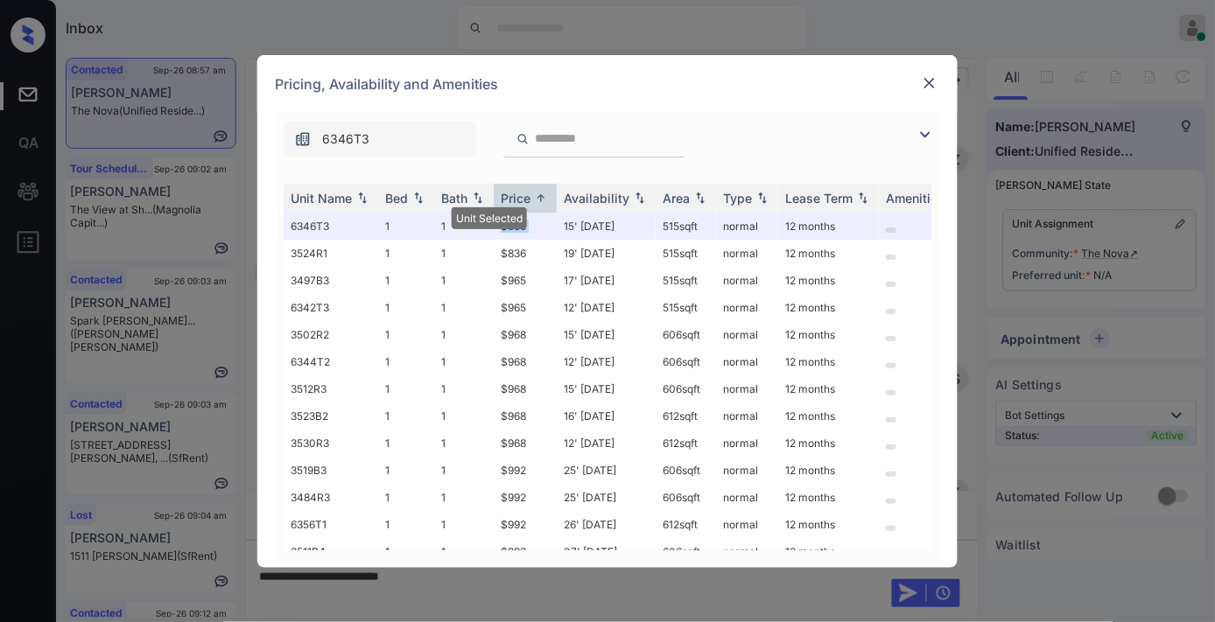
click at [933, 77] on img at bounding box center [930, 83] width 18 height 18
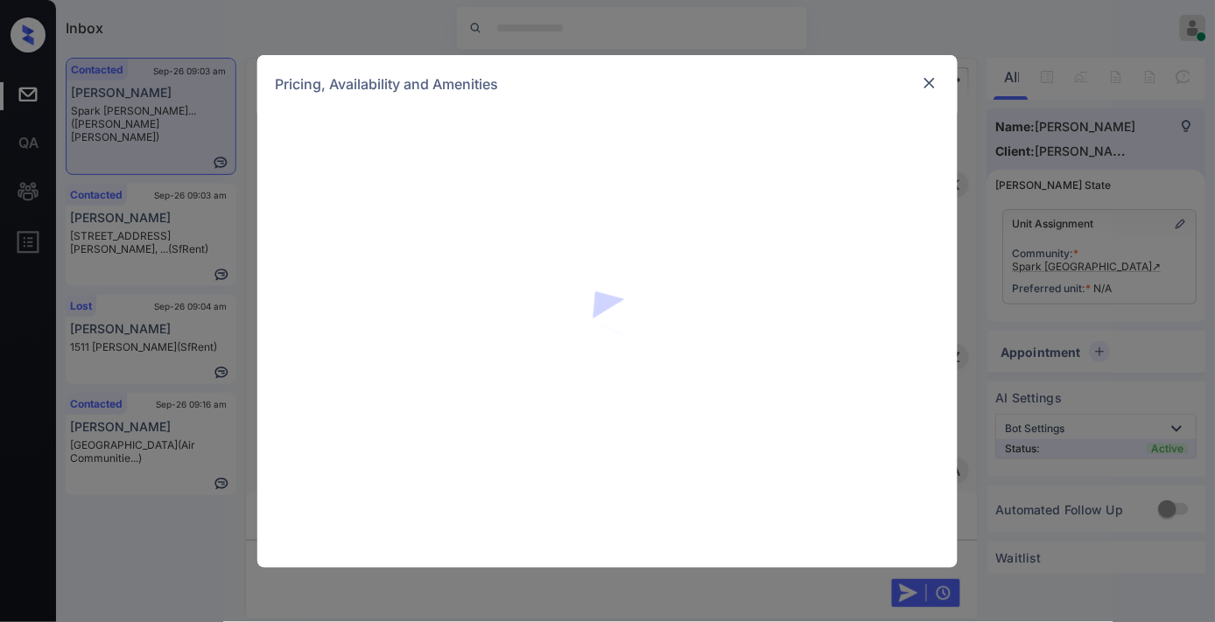
scroll to position [2918, 0]
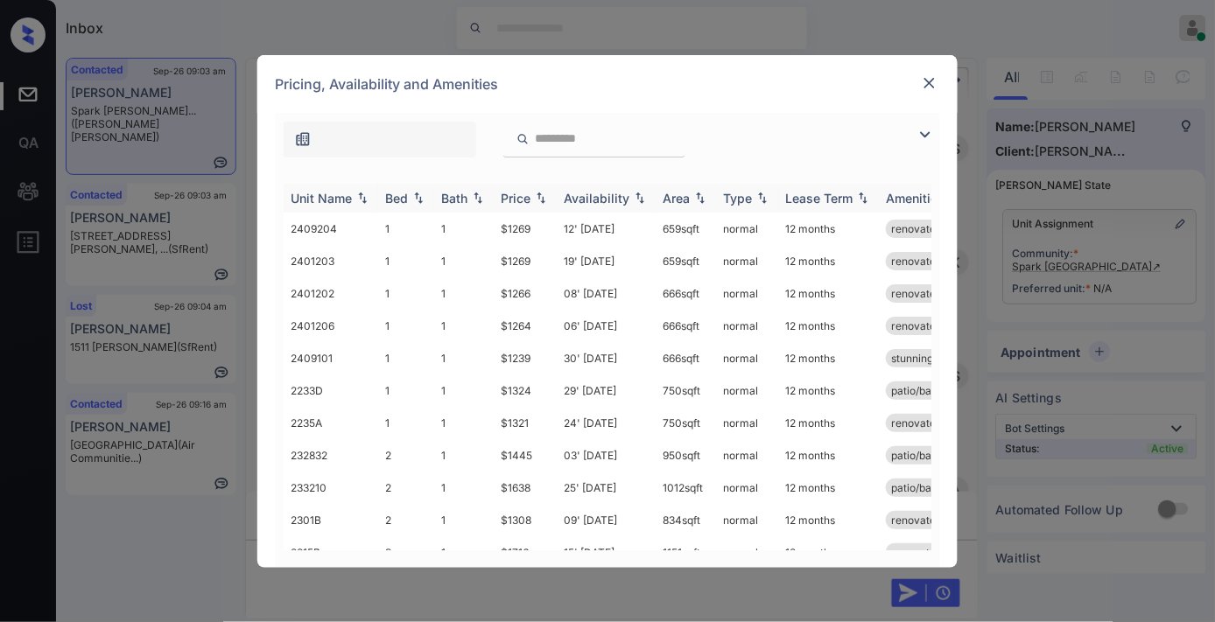
click at [545, 192] on img at bounding box center [541, 198] width 18 height 12
click at [527, 387] on td "$1298" at bounding box center [525, 391] width 63 height 32
click at [529, 387] on td "$1298" at bounding box center [525, 391] width 63 height 32
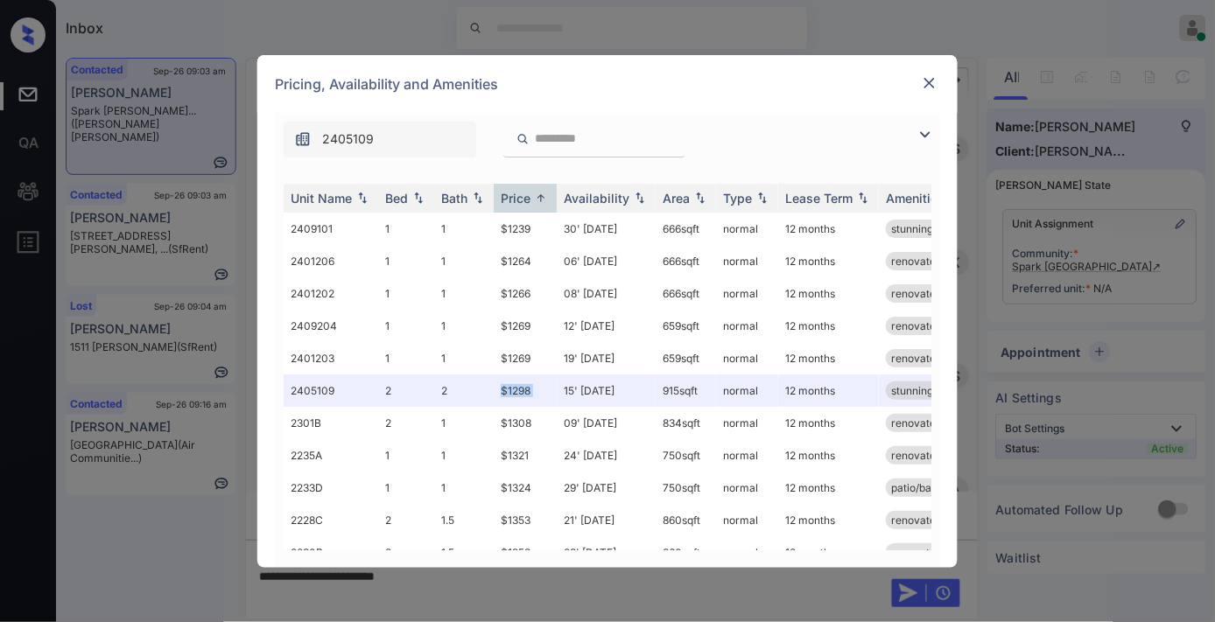
click at [928, 81] on img at bounding box center [930, 83] width 18 height 18
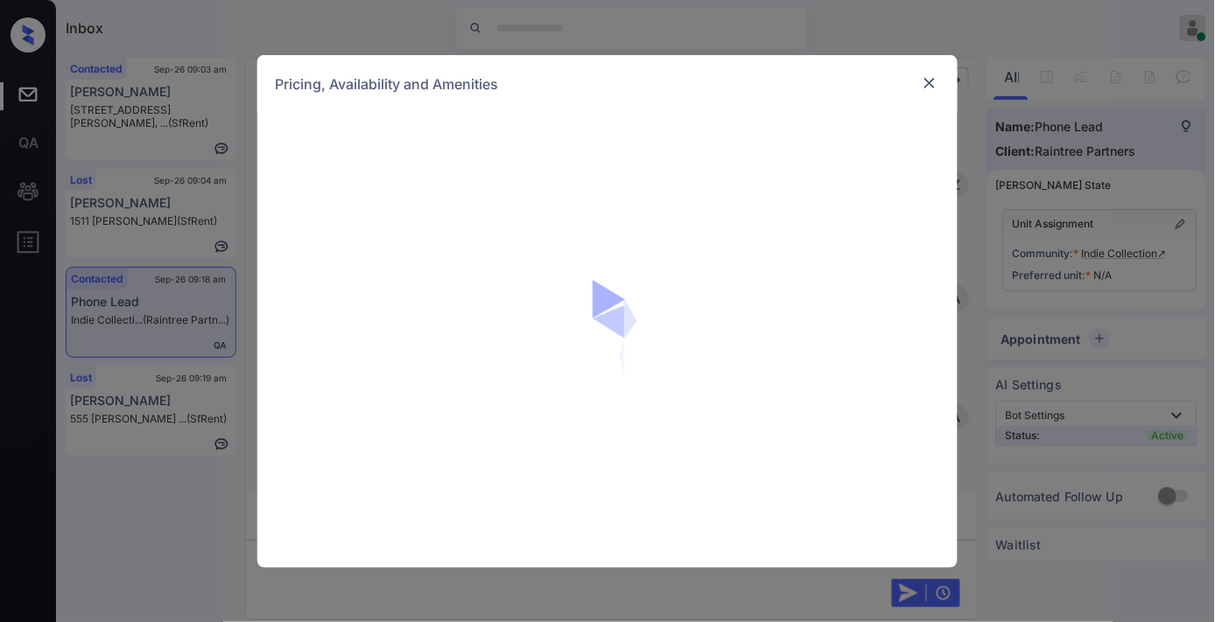
scroll to position [2487, 0]
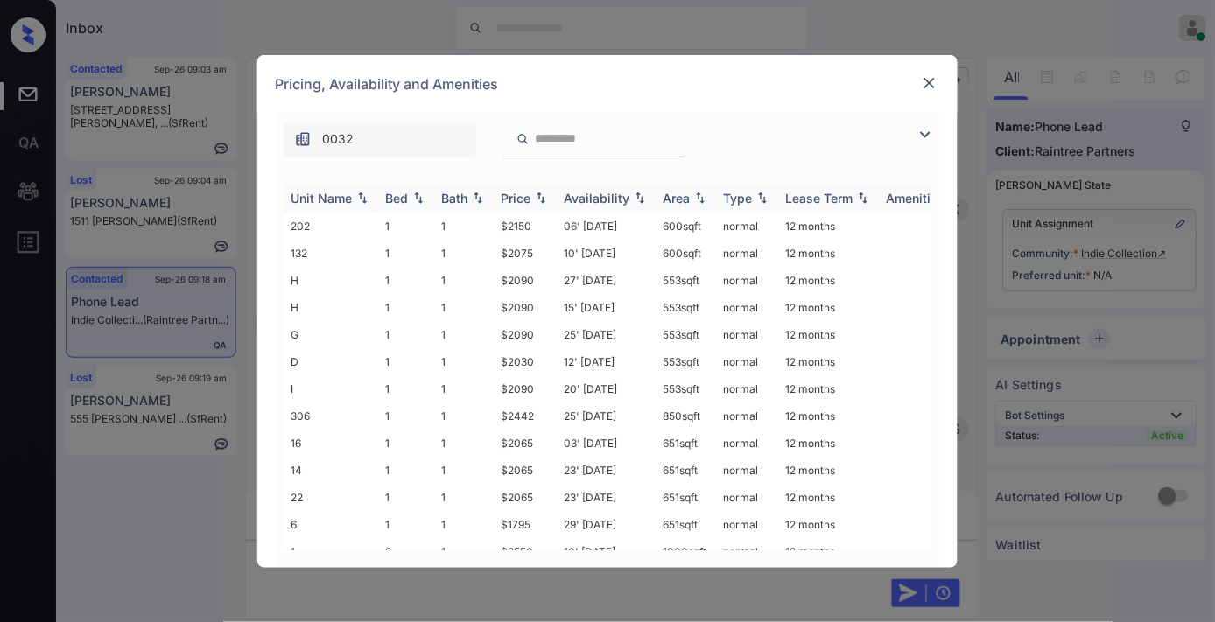
click at [521, 199] on div "Price" at bounding box center [516, 198] width 30 height 15
drag, startPoint x: 538, startPoint y: 217, endPoint x: 483, endPoint y: 214, distance: 54.4
click at [483, 214] on tr "6 1 1 $1795 29' Oct 25 651 sqft normal 12 months" at bounding box center [741, 226] width 915 height 27
copy tr "$1795"
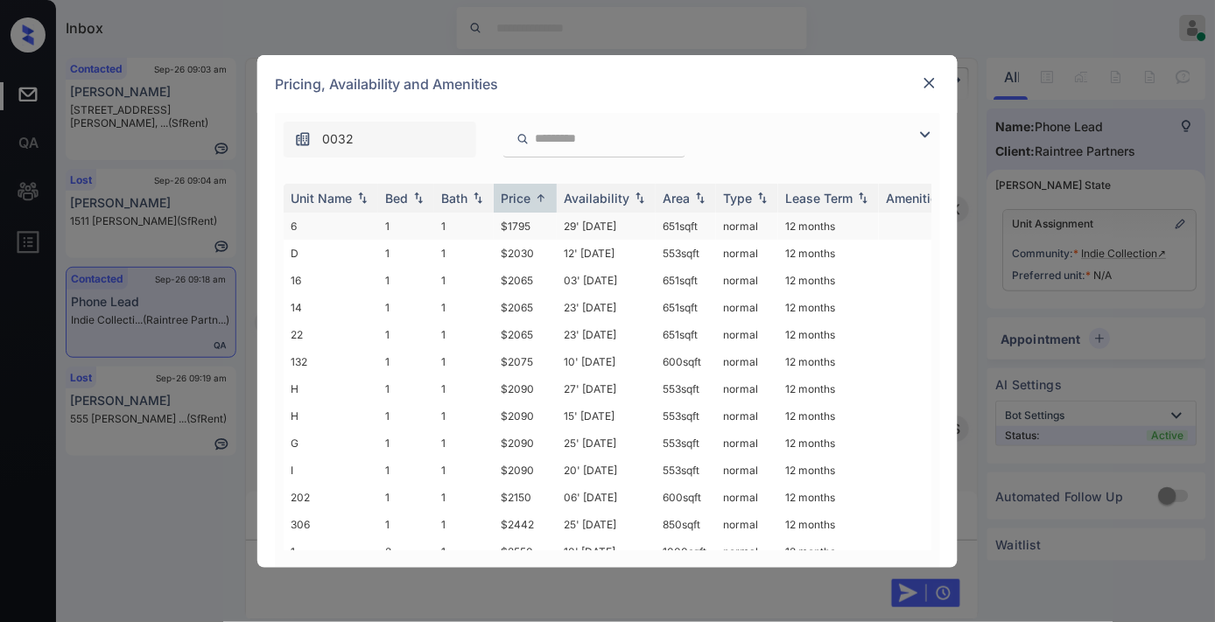
click at [557, 226] on td "29' Oct 25" at bounding box center [606, 226] width 99 height 27
click at [558, 226] on td "29' Oct 25" at bounding box center [606, 226] width 99 height 27
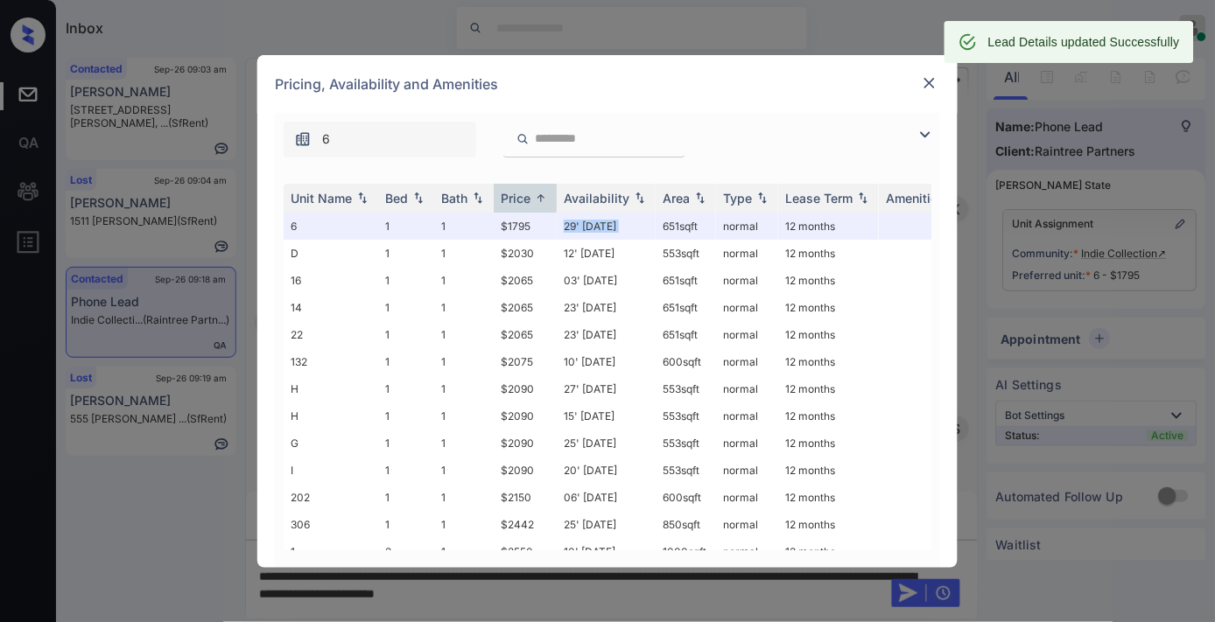
click at [932, 85] on img at bounding box center [930, 83] width 18 height 18
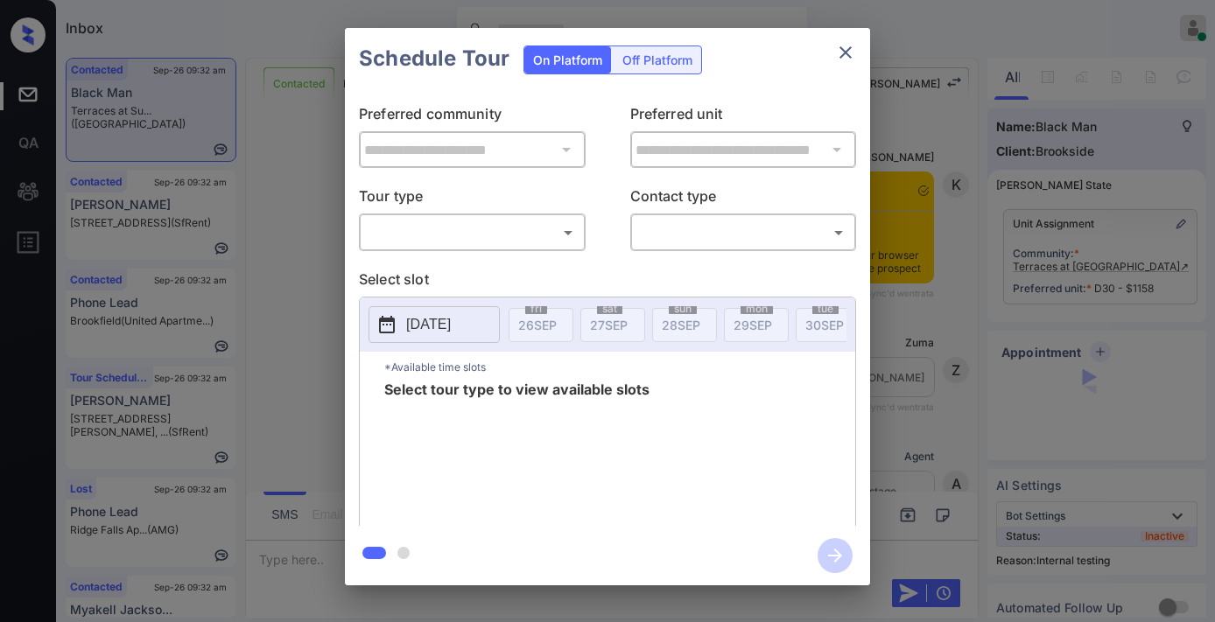
click at [520, 231] on body "Inbox [PERSON_NAME] Online Set yourself offline Set yourself on break Profile S…" at bounding box center [607, 311] width 1215 height 622
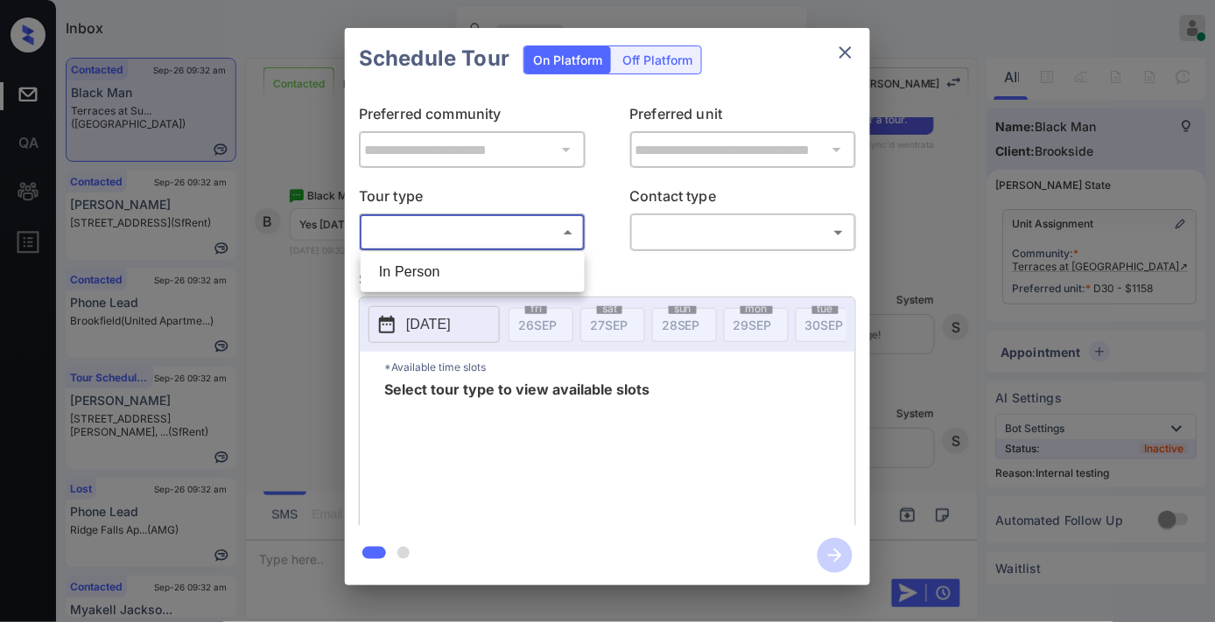
click at [465, 259] on li "In Person" at bounding box center [472, 273] width 215 height 32
type input "********"
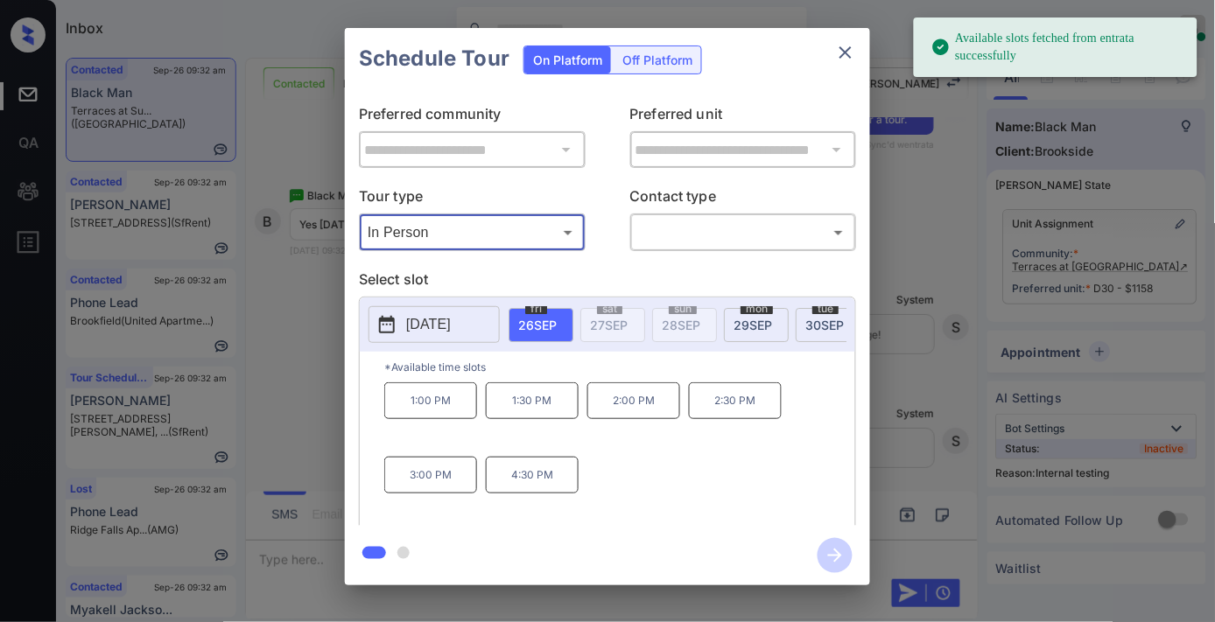
click at [430, 325] on p "[DATE]" at bounding box center [428, 324] width 45 height 21
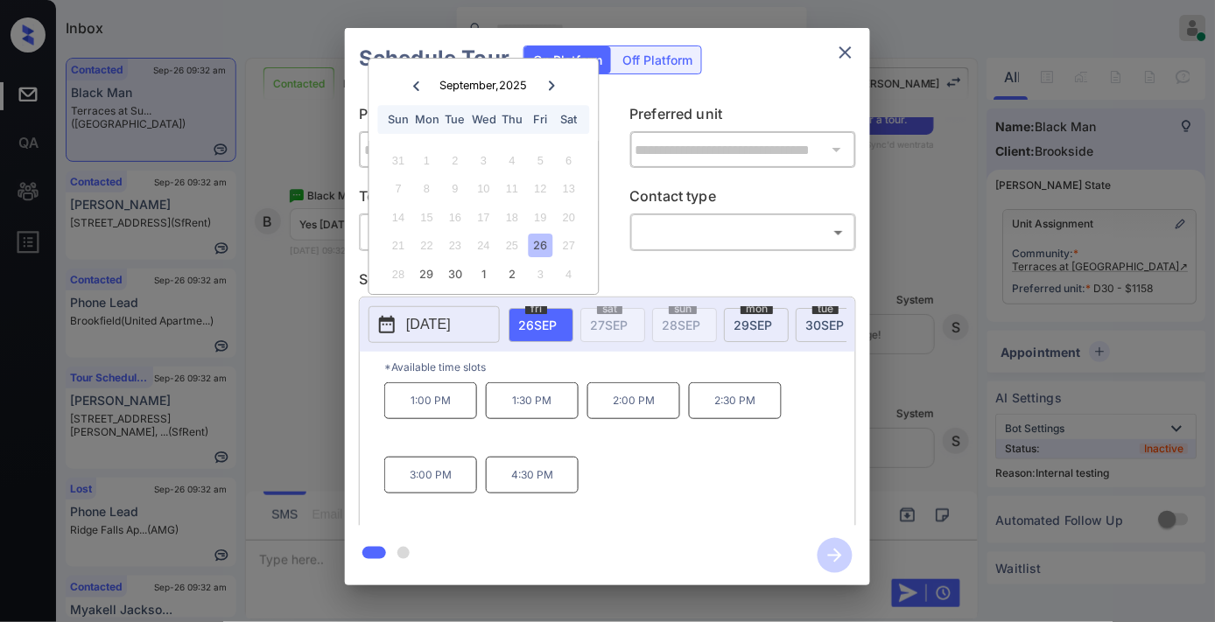
click at [550, 81] on icon at bounding box center [552, 86] width 6 height 10
click at [847, 59] on icon "close" at bounding box center [845, 52] width 21 height 21
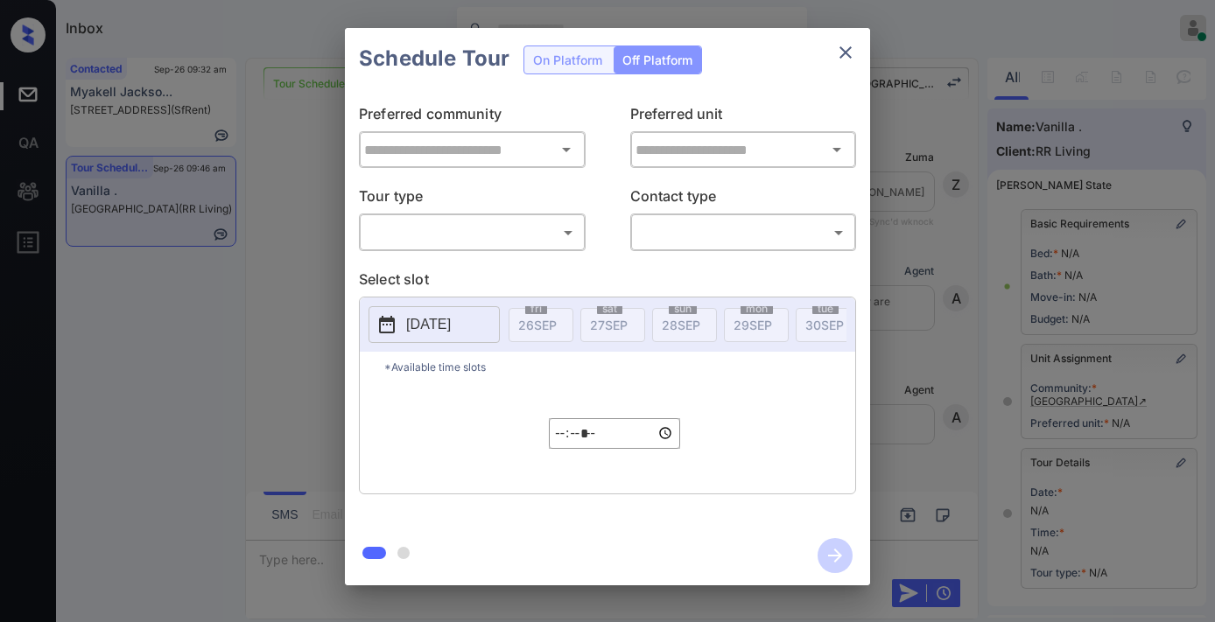
click at [526, 246] on div "​ ​" at bounding box center [472, 233] width 227 height 38
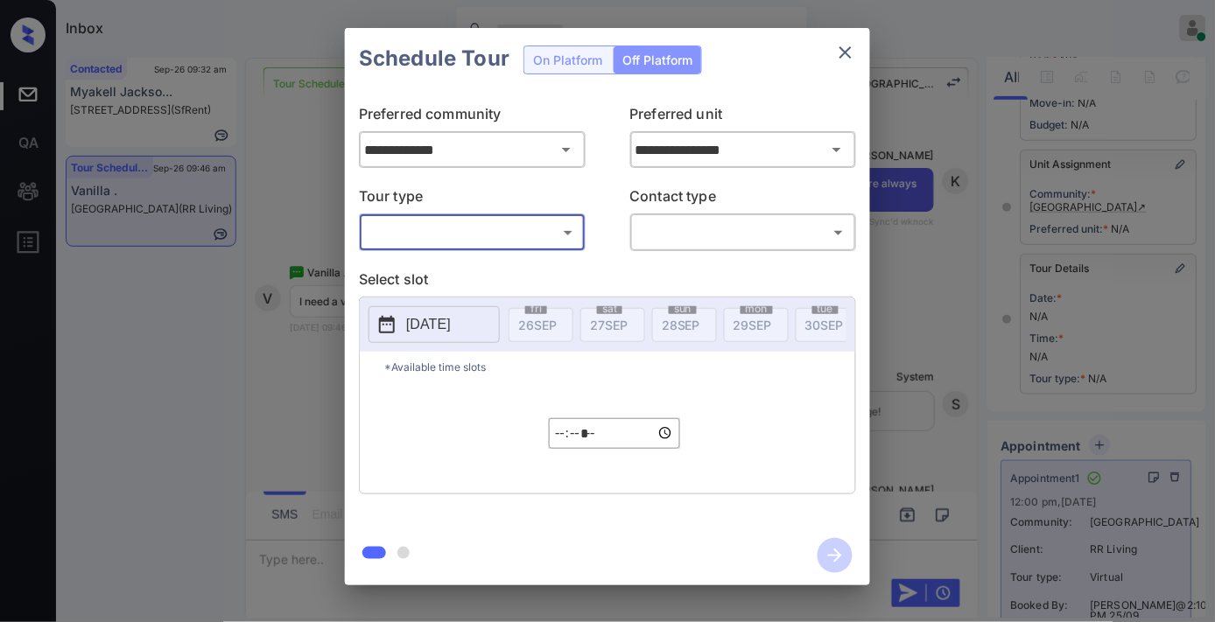
click at [526, 231] on body "Inbox [PERSON_NAME] Online Set yourself offline Set yourself on break Profile S…" at bounding box center [607, 311] width 1215 height 622
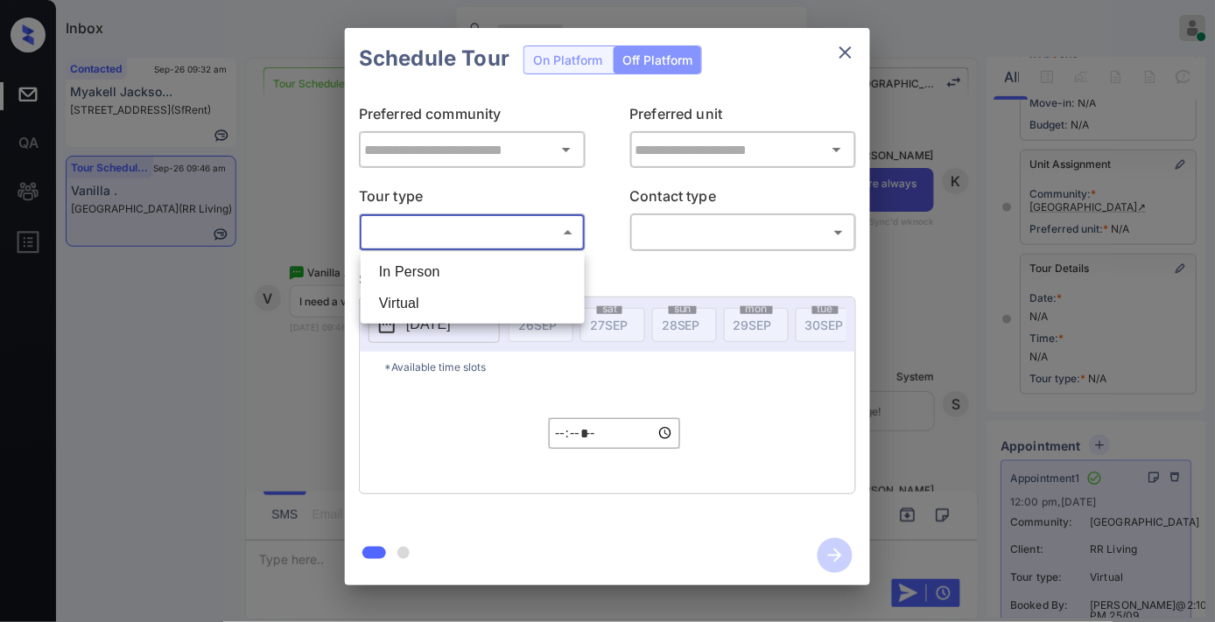
type input "**********"
click at [852, 54] on div at bounding box center [607, 311] width 1215 height 622
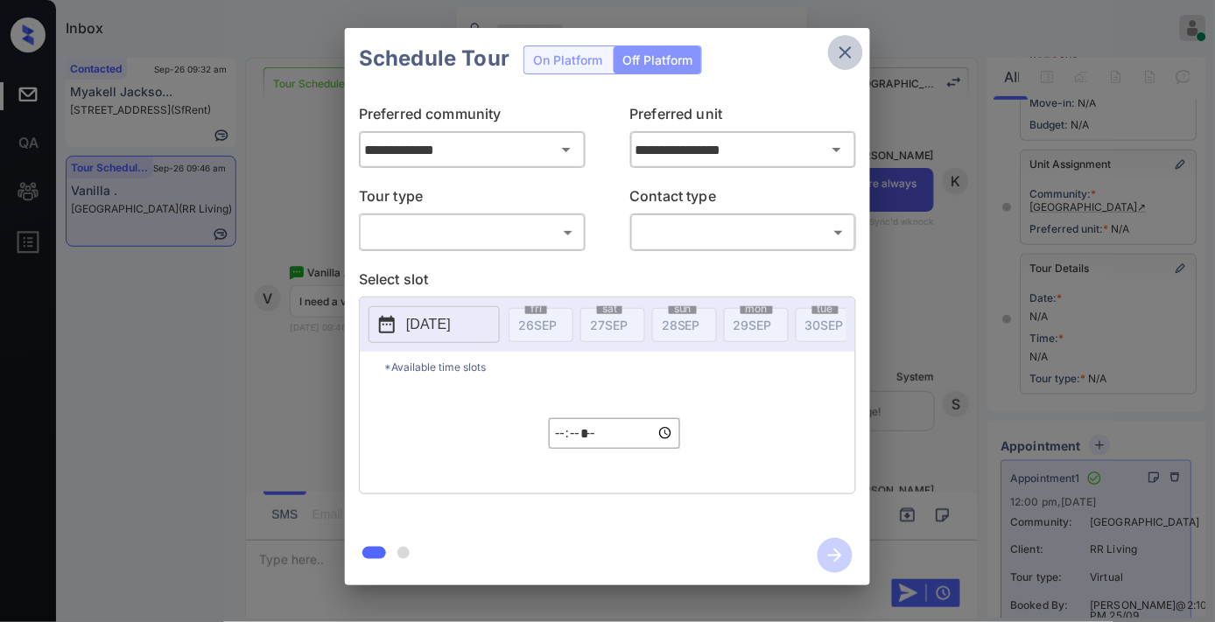
click at [853, 54] on icon "close" at bounding box center [845, 52] width 21 height 21
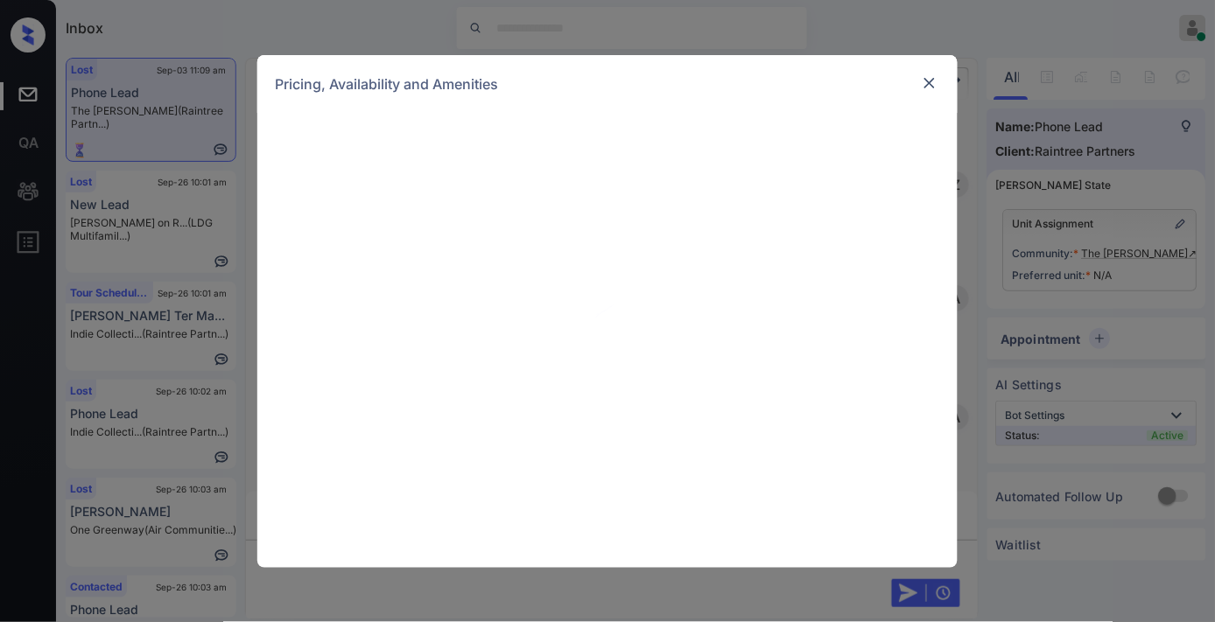
scroll to position [1167, 0]
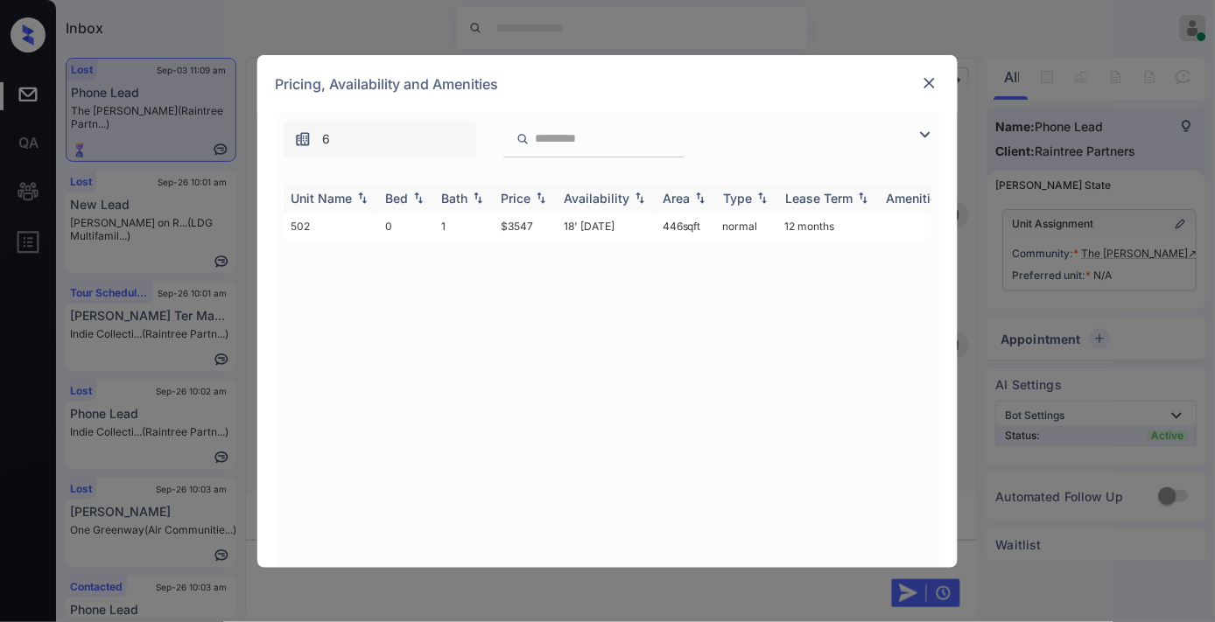
click at [515, 202] on div "Price" at bounding box center [516, 198] width 30 height 15
click at [919, 88] on div at bounding box center [929, 83] width 21 height 21
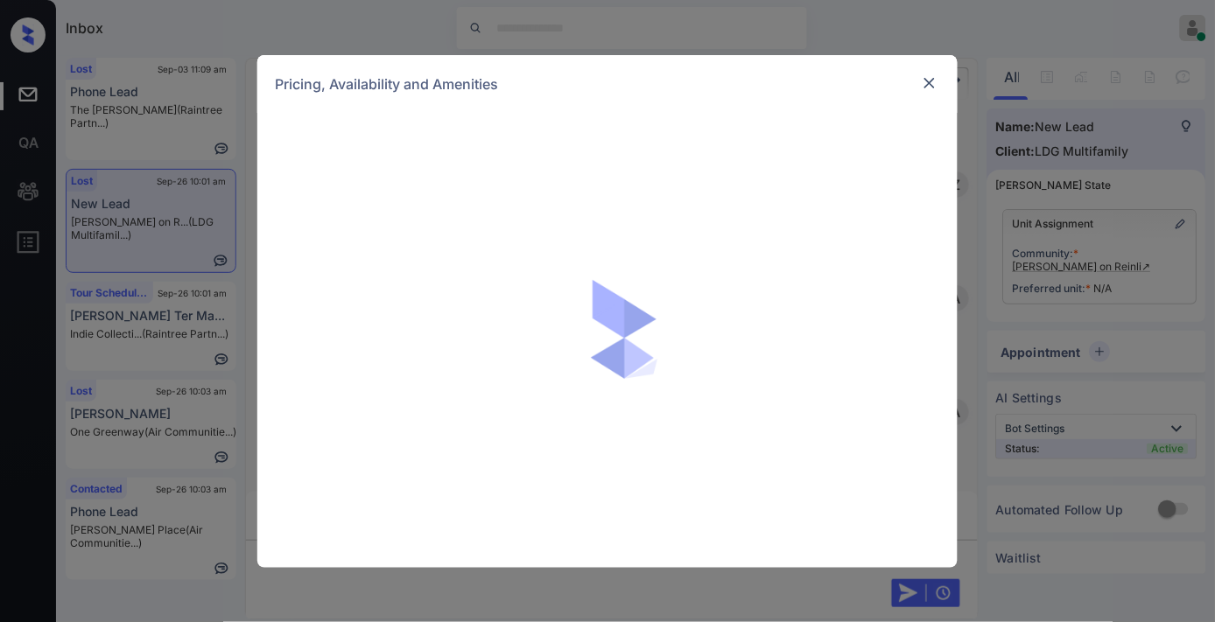
scroll to position [3487, 0]
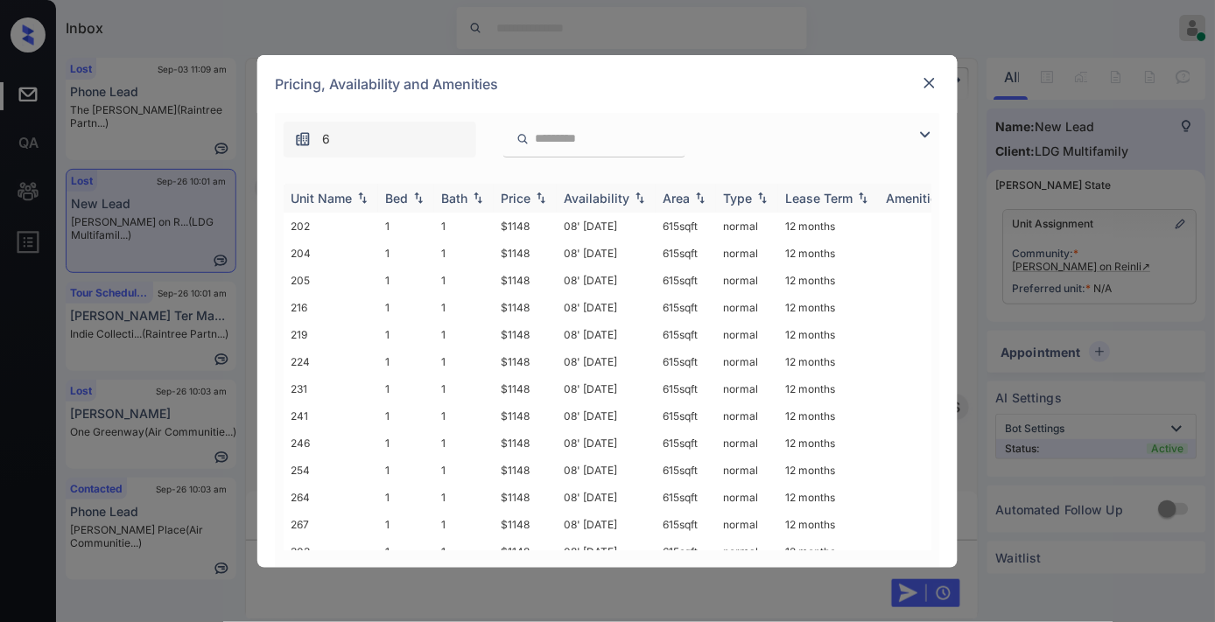
click at [535, 199] on img at bounding box center [541, 198] width 18 height 12
click at [487, 221] on tr "202 1 1 $1148 08' Jun 24 615 sqft normal 12 months" at bounding box center [741, 226] width 915 height 27
click at [540, 229] on td "$1148" at bounding box center [525, 226] width 63 height 27
drag, startPoint x: 505, startPoint y: 229, endPoint x: 468, endPoint y: 228, distance: 37.7
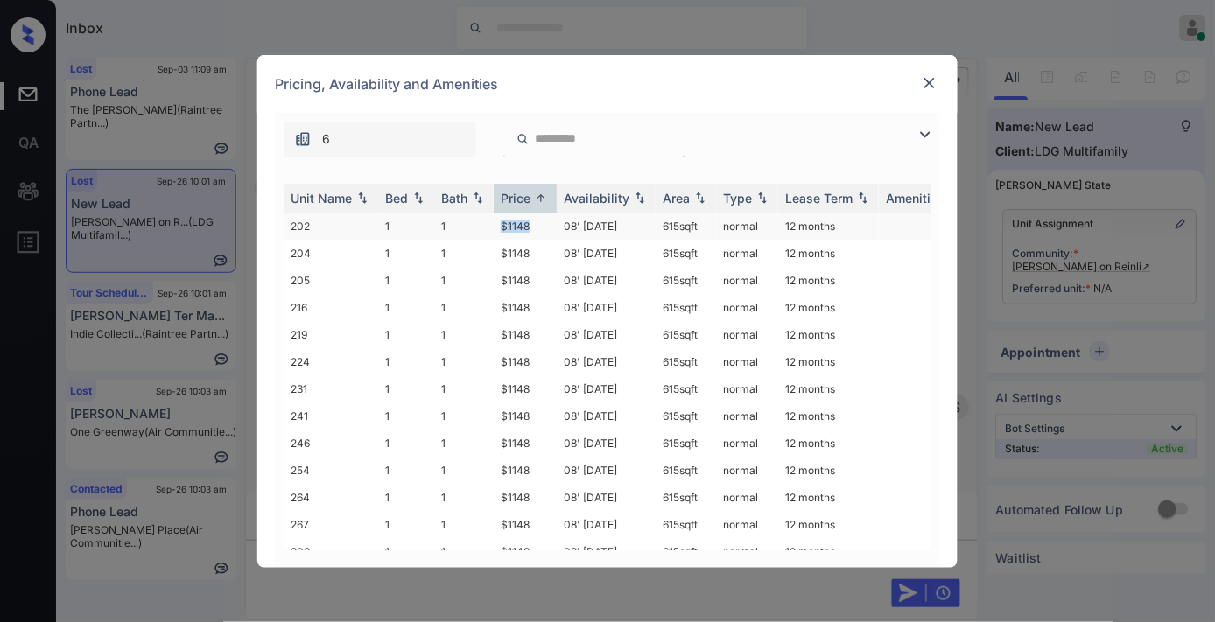
click at [468, 228] on tr "202 1 1 $1148 08' Jun 24 615 sqft normal 12 months" at bounding box center [741, 226] width 915 height 27
copy tr "$1148"
click at [553, 231] on td "$1148" at bounding box center [525, 226] width 63 height 27
click at [552, 231] on td "$1148" at bounding box center [525, 226] width 63 height 27
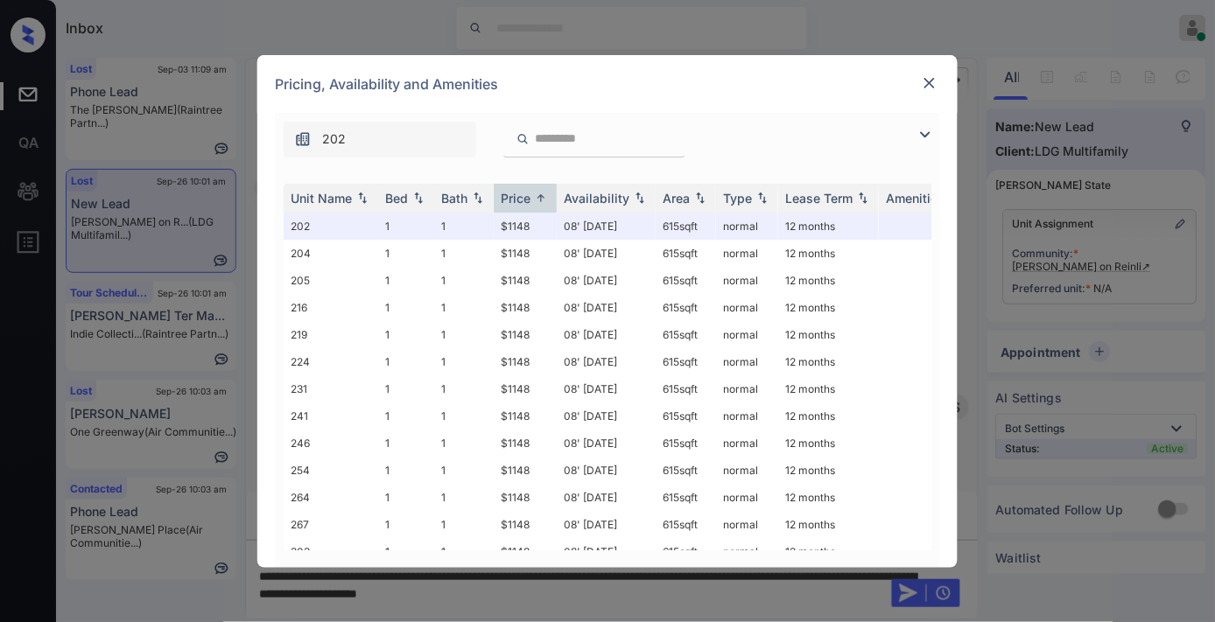
click at [926, 75] on img at bounding box center [930, 83] width 18 height 18
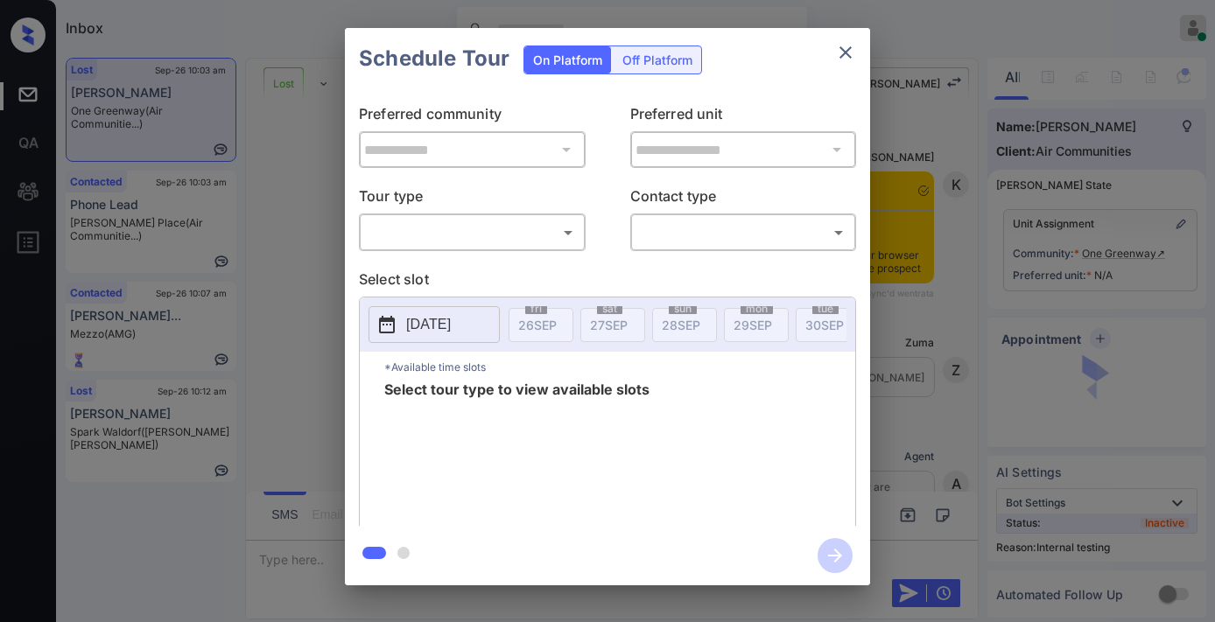
click at [517, 237] on body "Inbox Samantha Soliven Online Set yourself offline Set yourself on break Profil…" at bounding box center [607, 311] width 1215 height 622
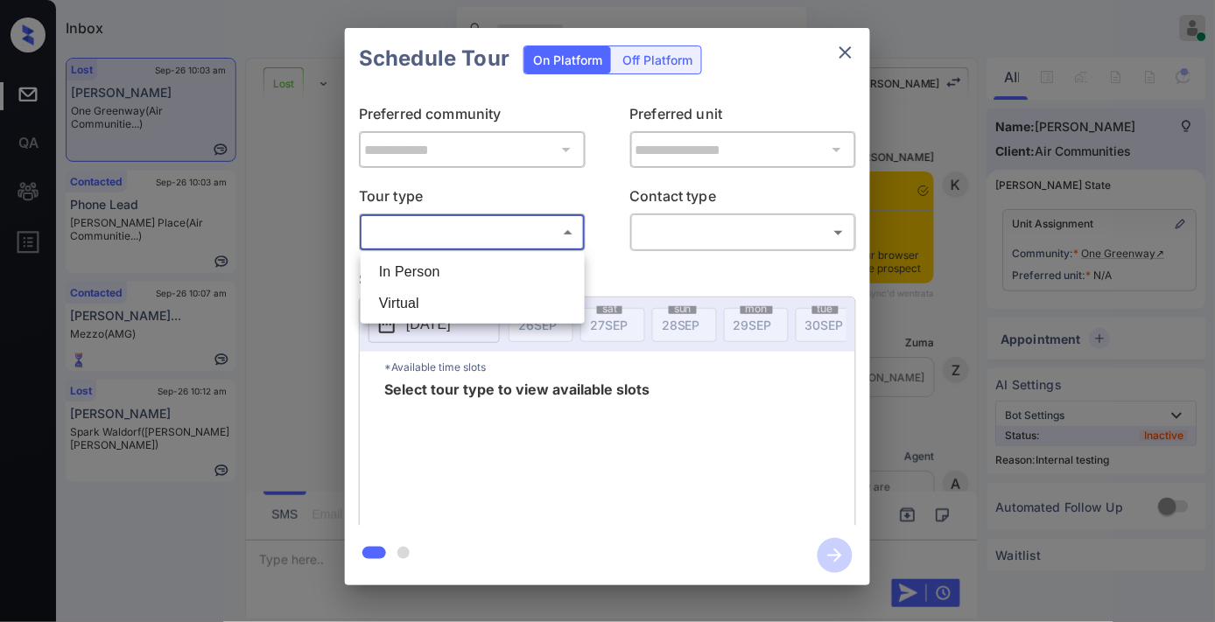
scroll to position [7189, 0]
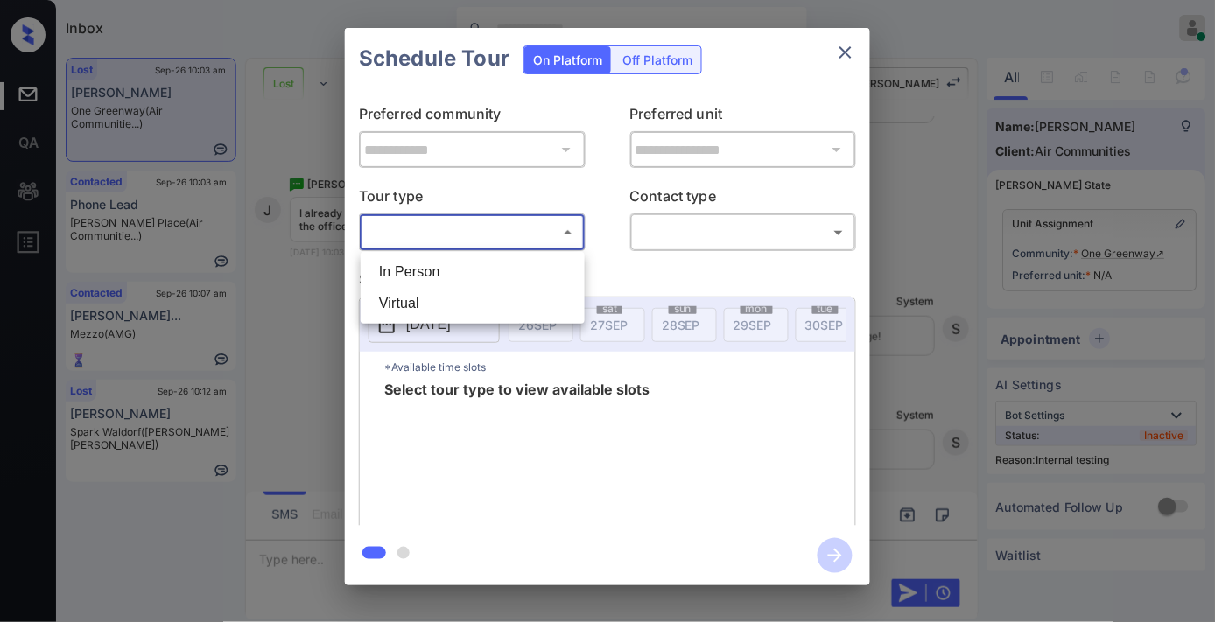
click at [847, 61] on div at bounding box center [607, 311] width 1215 height 622
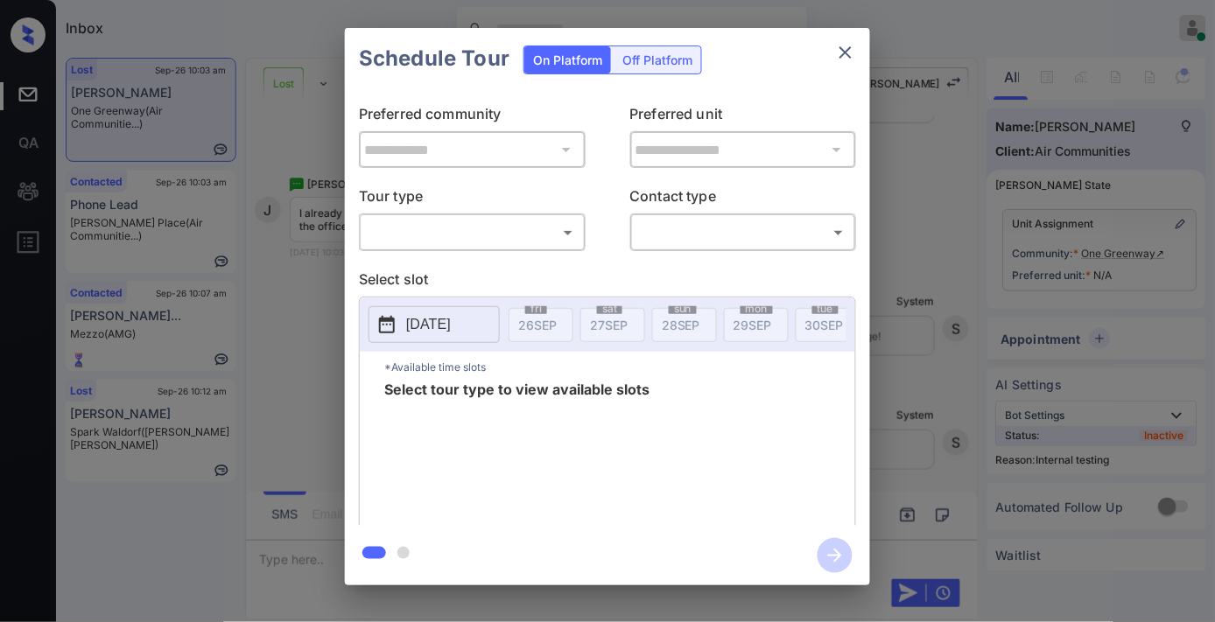
click at [837, 51] on icon "close" at bounding box center [845, 52] width 21 height 21
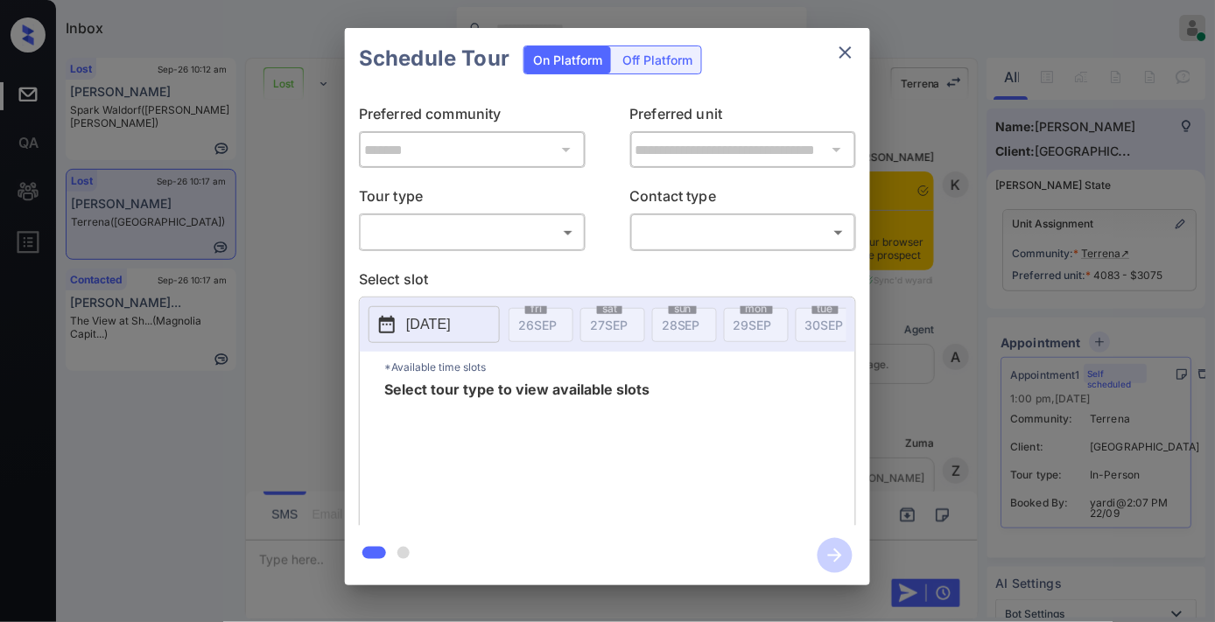
scroll to position [8796, 0]
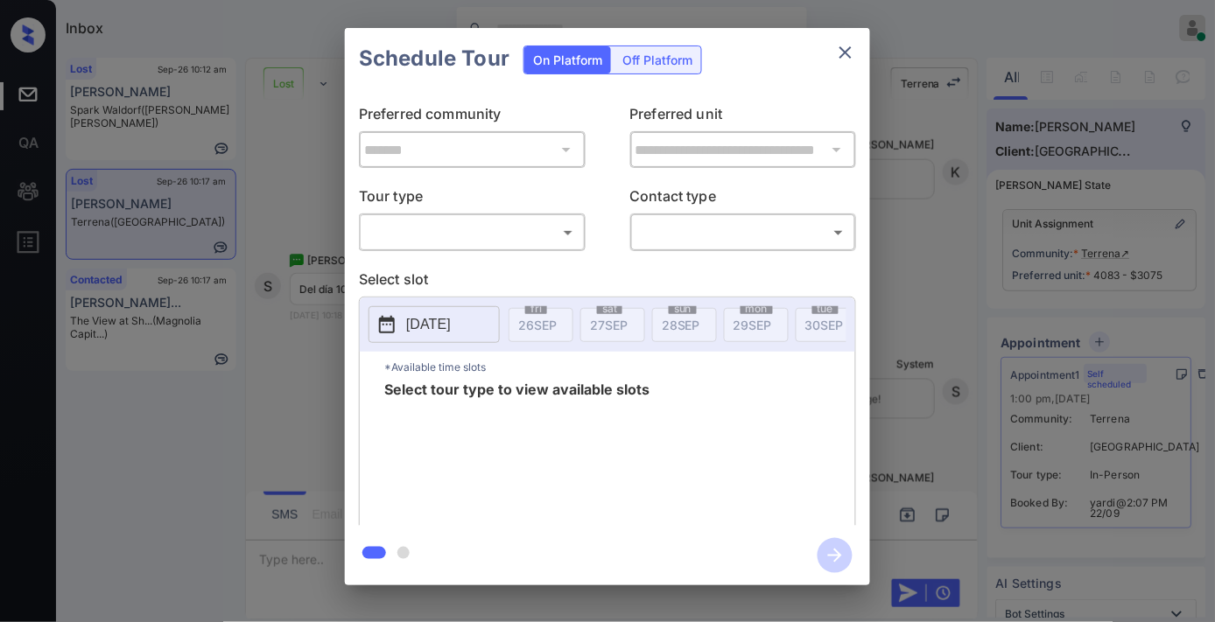
click at [845, 53] on icon "close" at bounding box center [846, 52] width 12 height 12
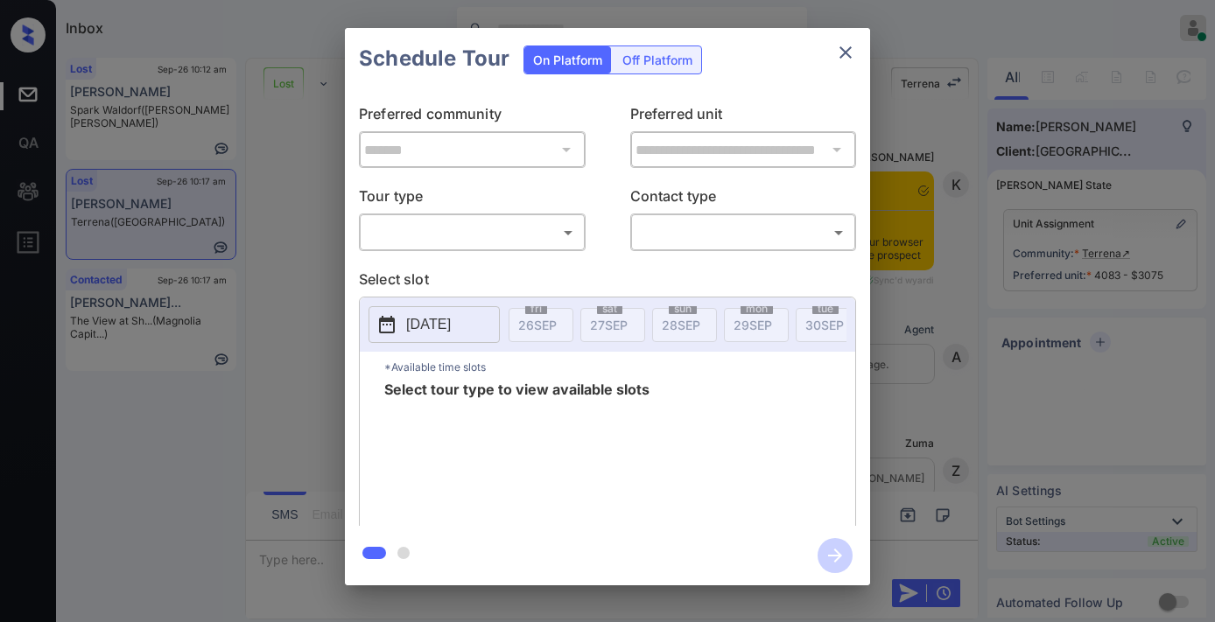
click at [495, 222] on body "Inbox [PERSON_NAME] Online Set yourself offline Set yourself on break Profile S…" at bounding box center [607, 311] width 1215 height 622
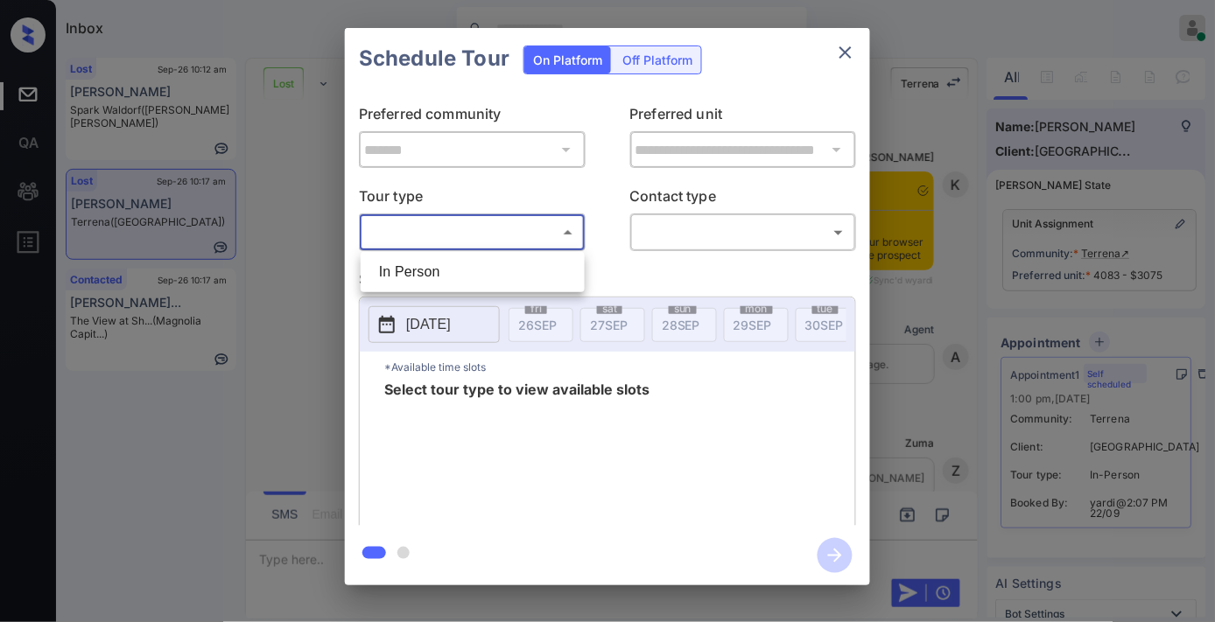
scroll to position [8699, 0]
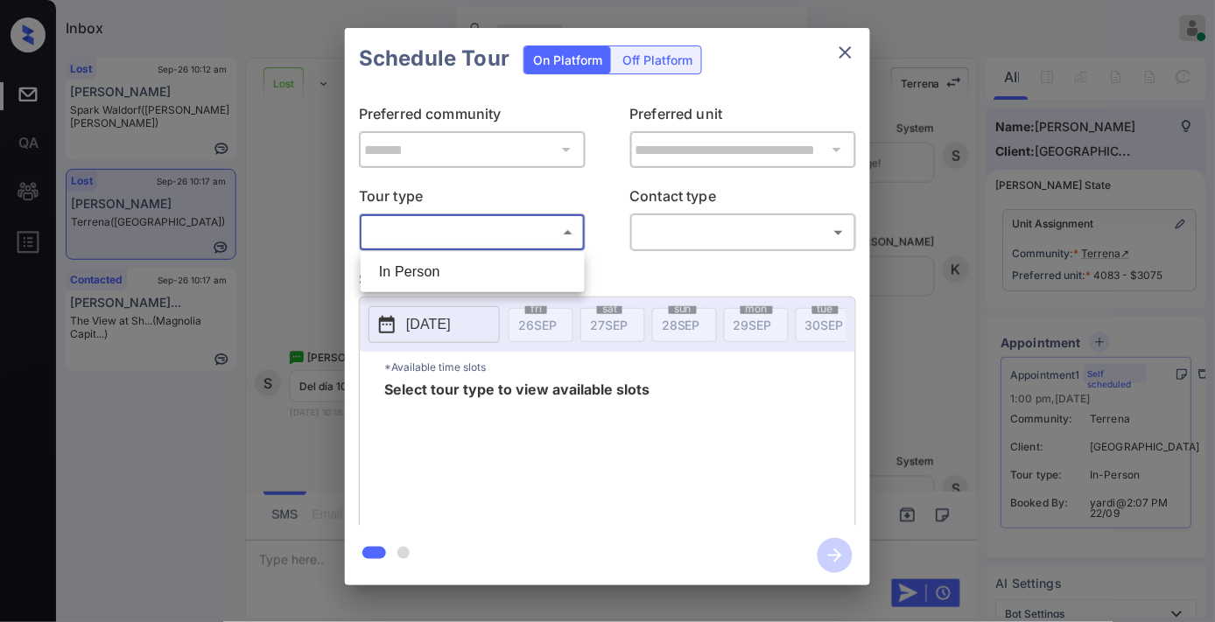
click at [511, 267] on li "In Person" at bounding box center [472, 273] width 215 height 32
type input "********"
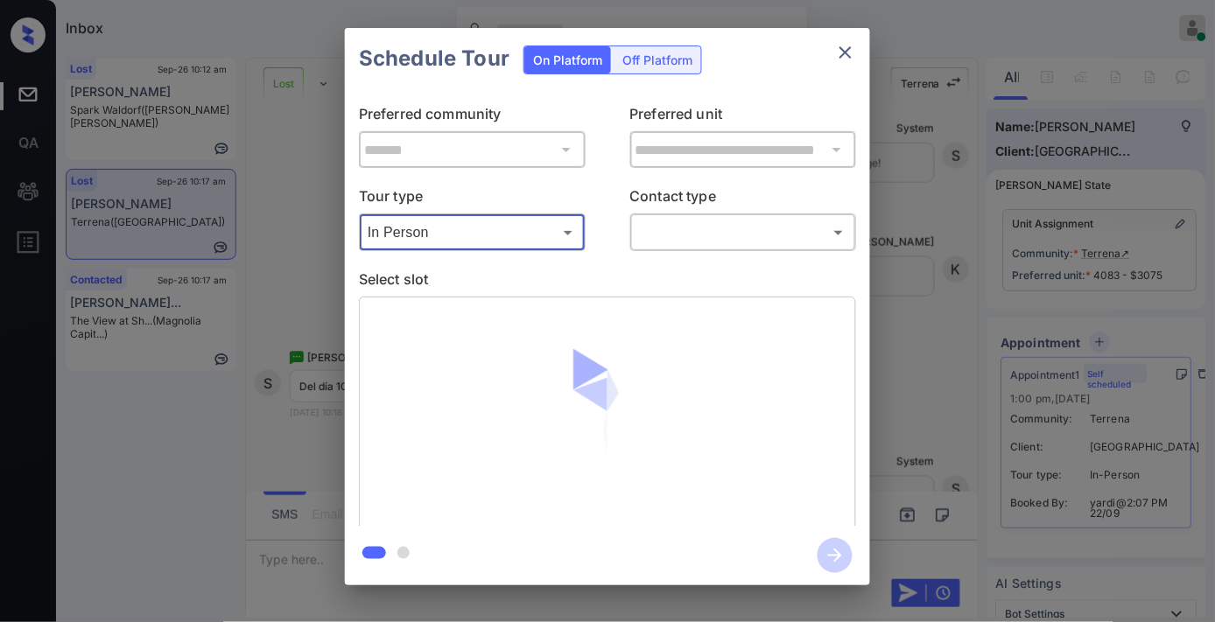
click at [721, 243] on body "Inbox [PERSON_NAME] Online Set yourself offline Set yourself on break Profile S…" at bounding box center [607, 311] width 1215 height 622
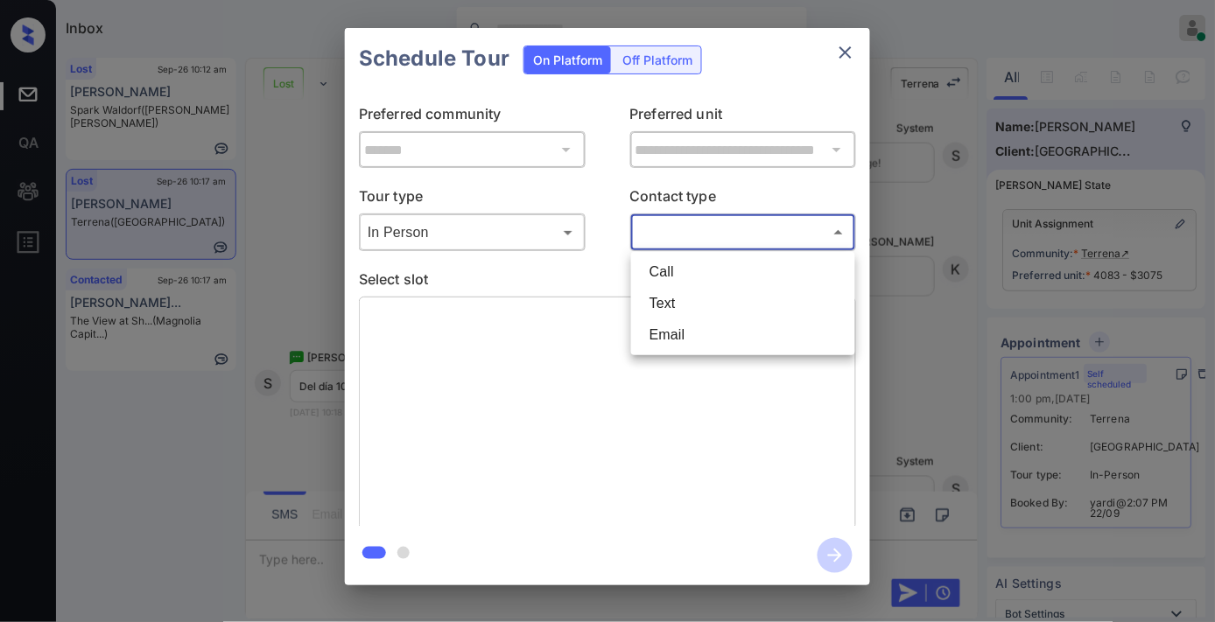
click at [721, 296] on li "Text" at bounding box center [743, 304] width 215 height 32
type input "****"
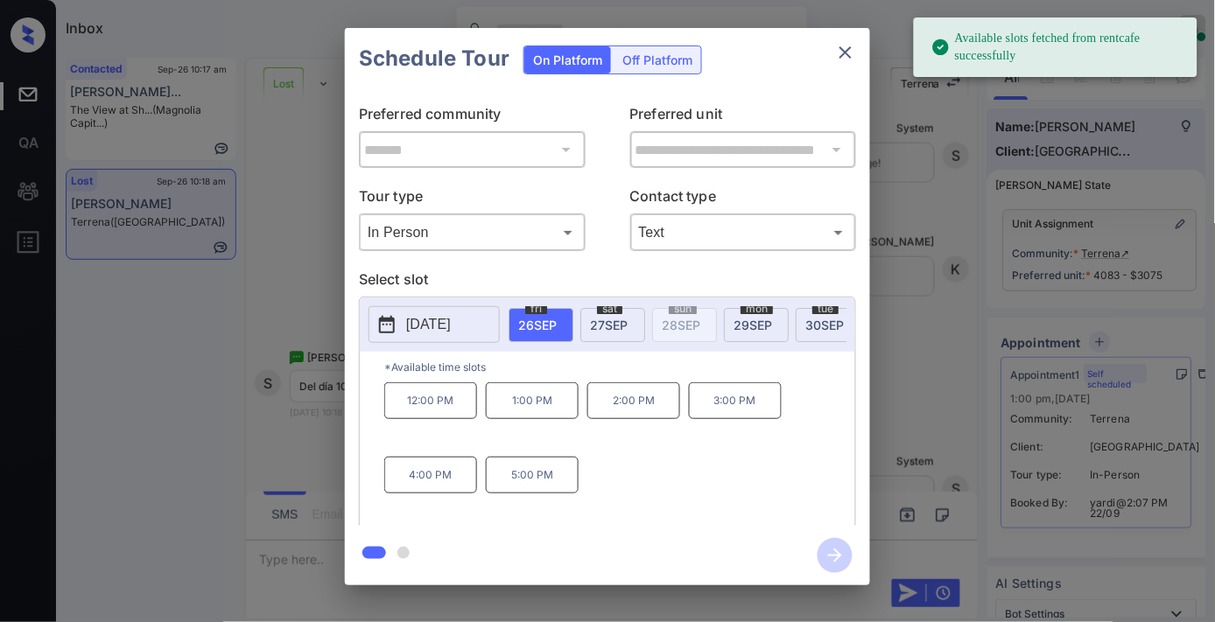
click at [439, 317] on p "[DATE]" at bounding box center [428, 324] width 45 height 21
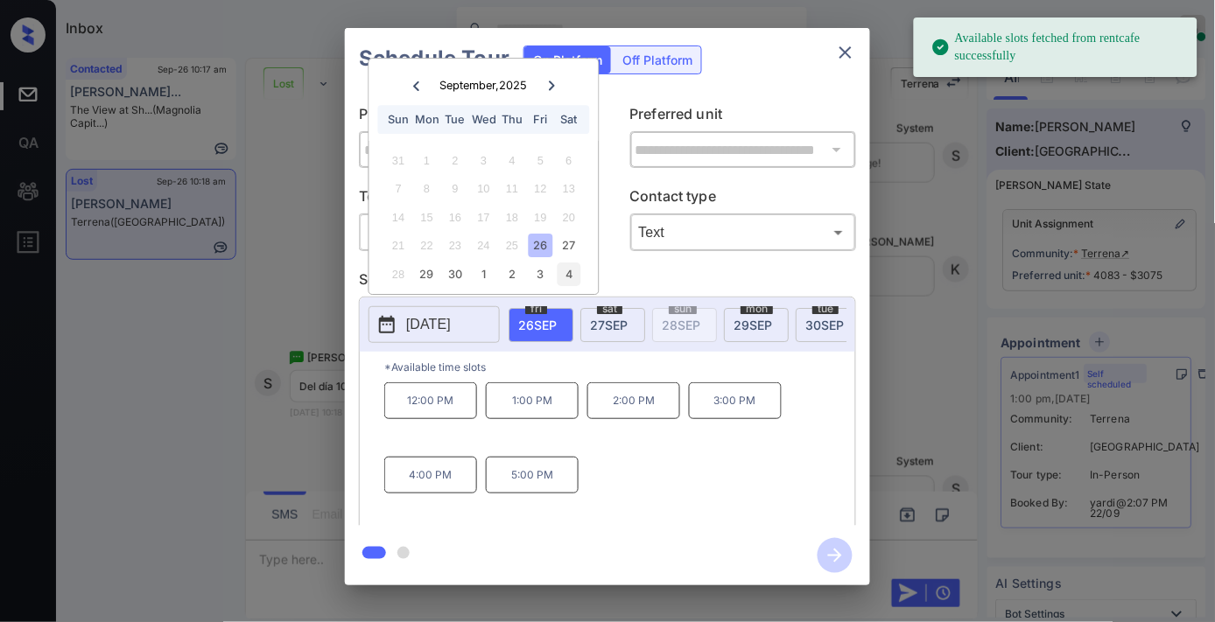
click at [563, 283] on div "4" at bounding box center [569, 275] width 24 height 24
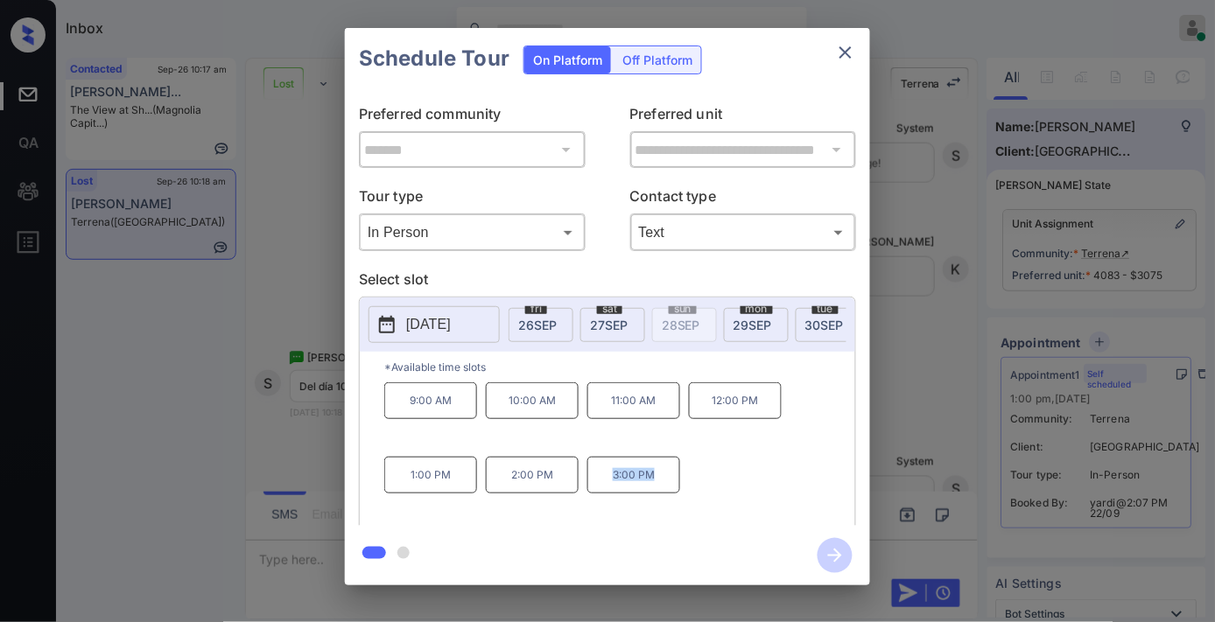
drag, startPoint x: 661, startPoint y: 486, endPoint x: 611, endPoint y: 486, distance: 49.9
click at [611, 486] on p "3:00 PM" at bounding box center [633, 475] width 93 height 37
copy p "3:00 PM"
click at [842, 48] on icon "close" at bounding box center [846, 52] width 12 height 12
